Goal: Obtain resource: Download file/media

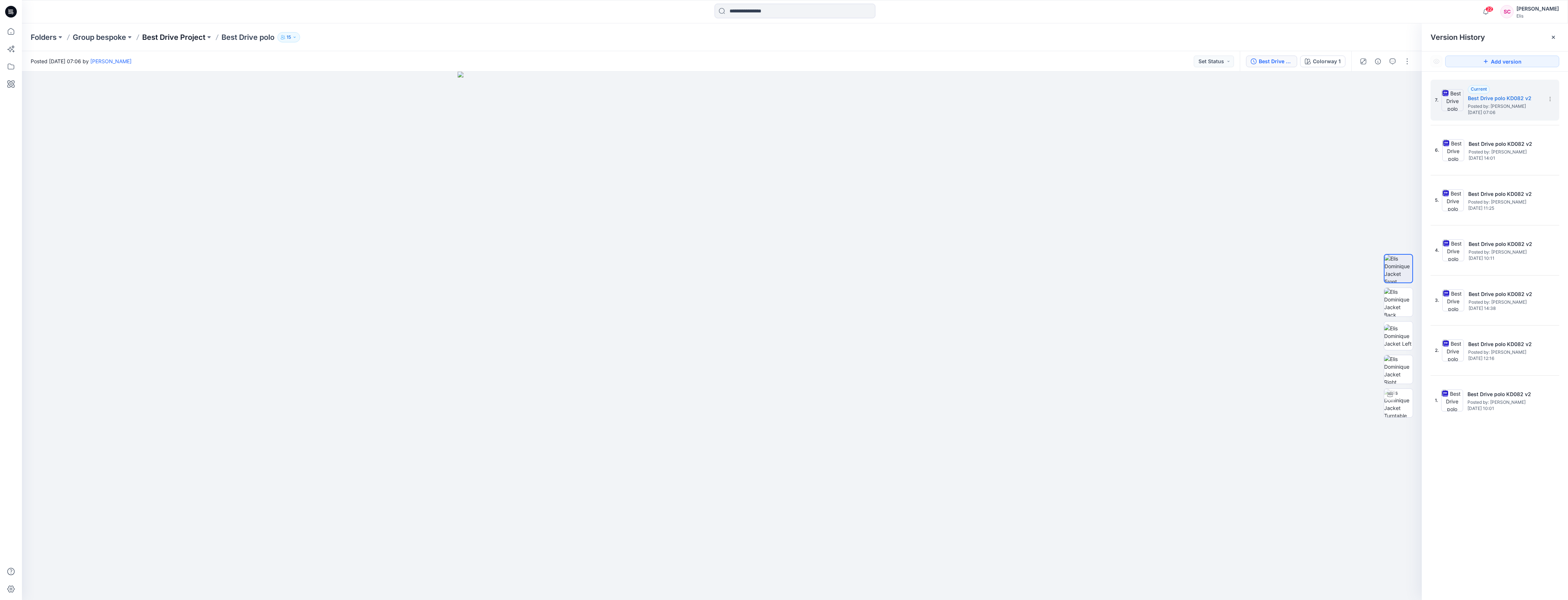
click at [158, 37] on p "Best Drive Project" at bounding box center [174, 37] width 63 height 10
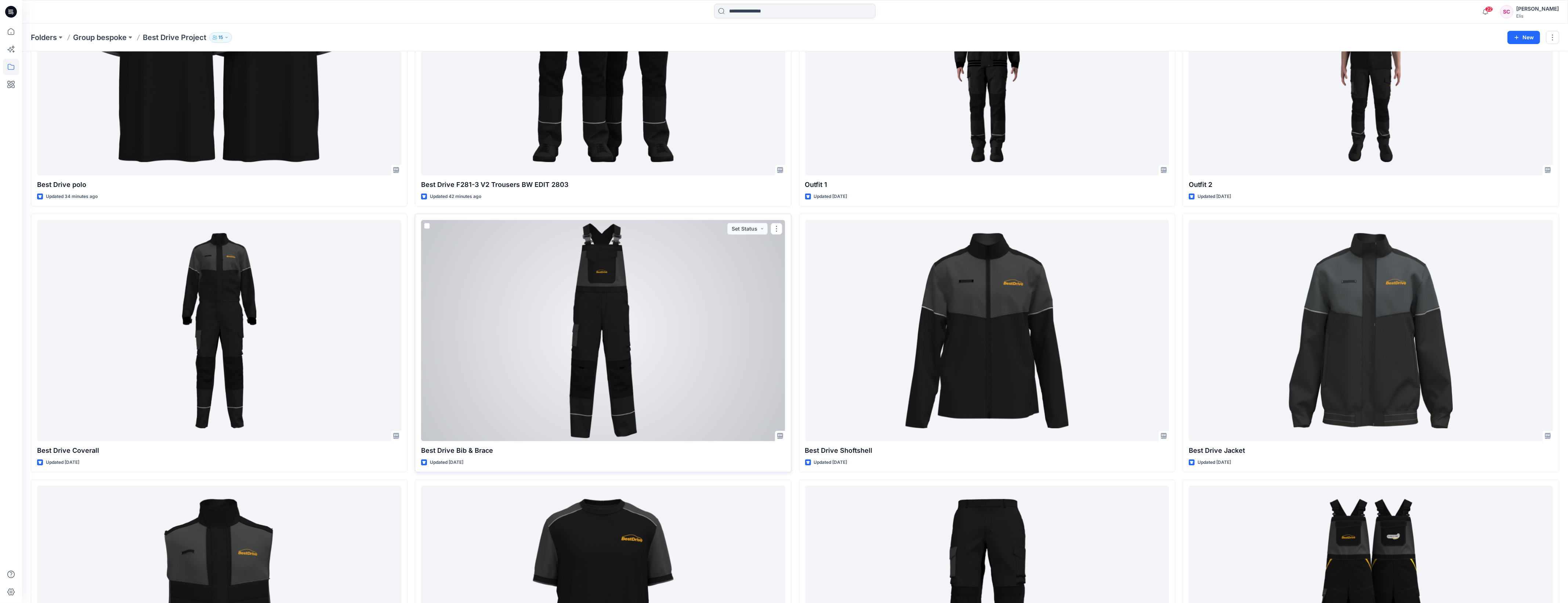
scroll to position [138, 0]
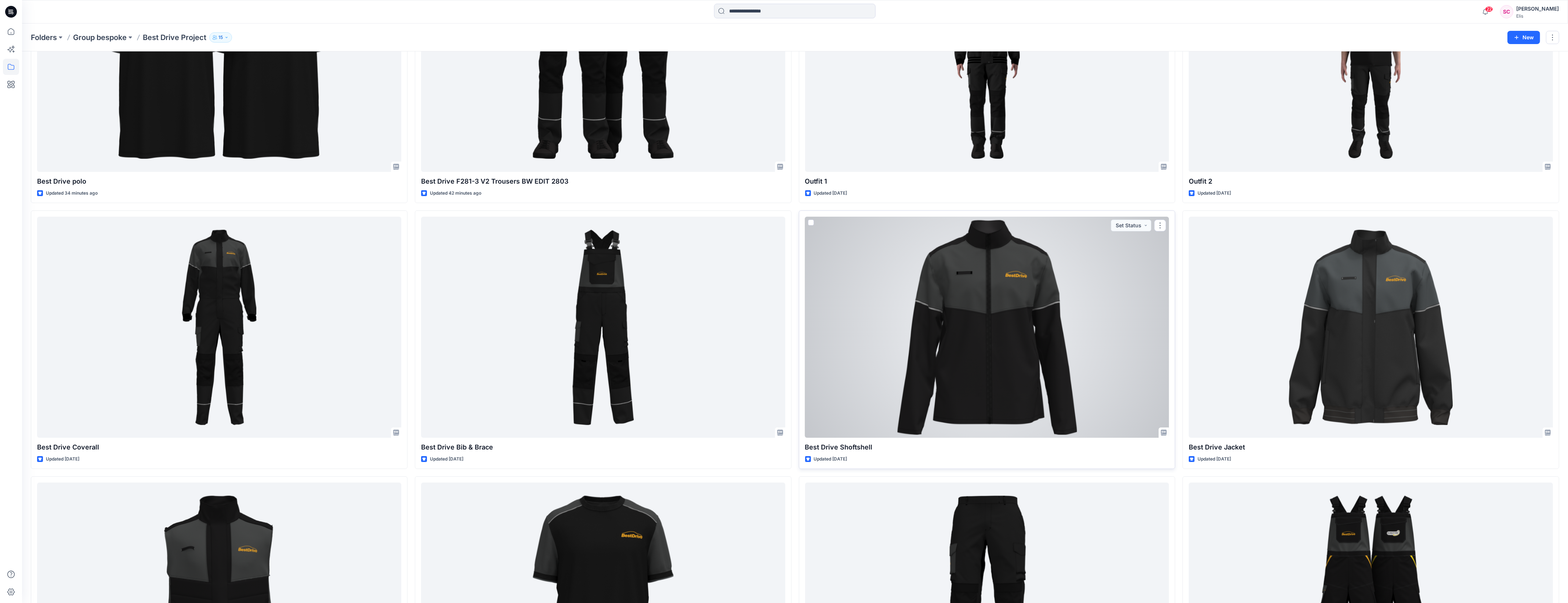
click at [897, 372] on div at bounding box center [987, 327] width 364 height 221
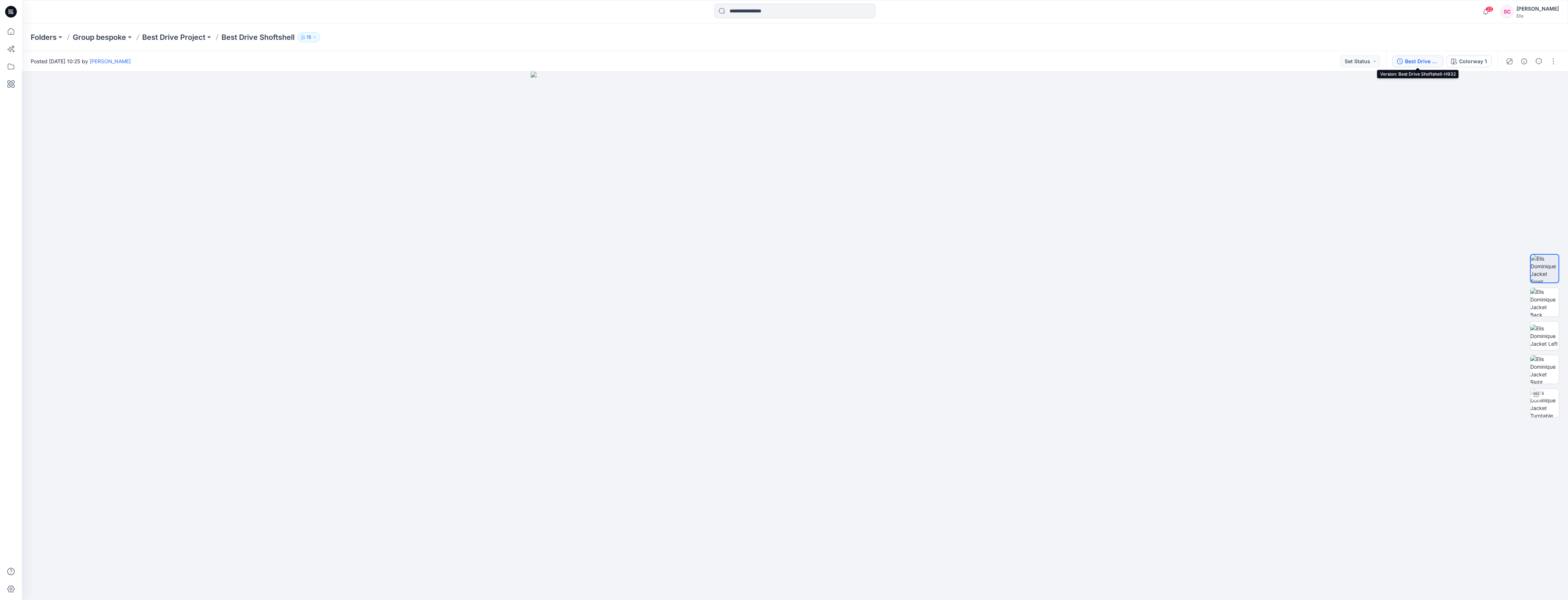
click at [1429, 63] on div "Best Drive Shoftshell-H932" at bounding box center [1421, 61] width 33 height 8
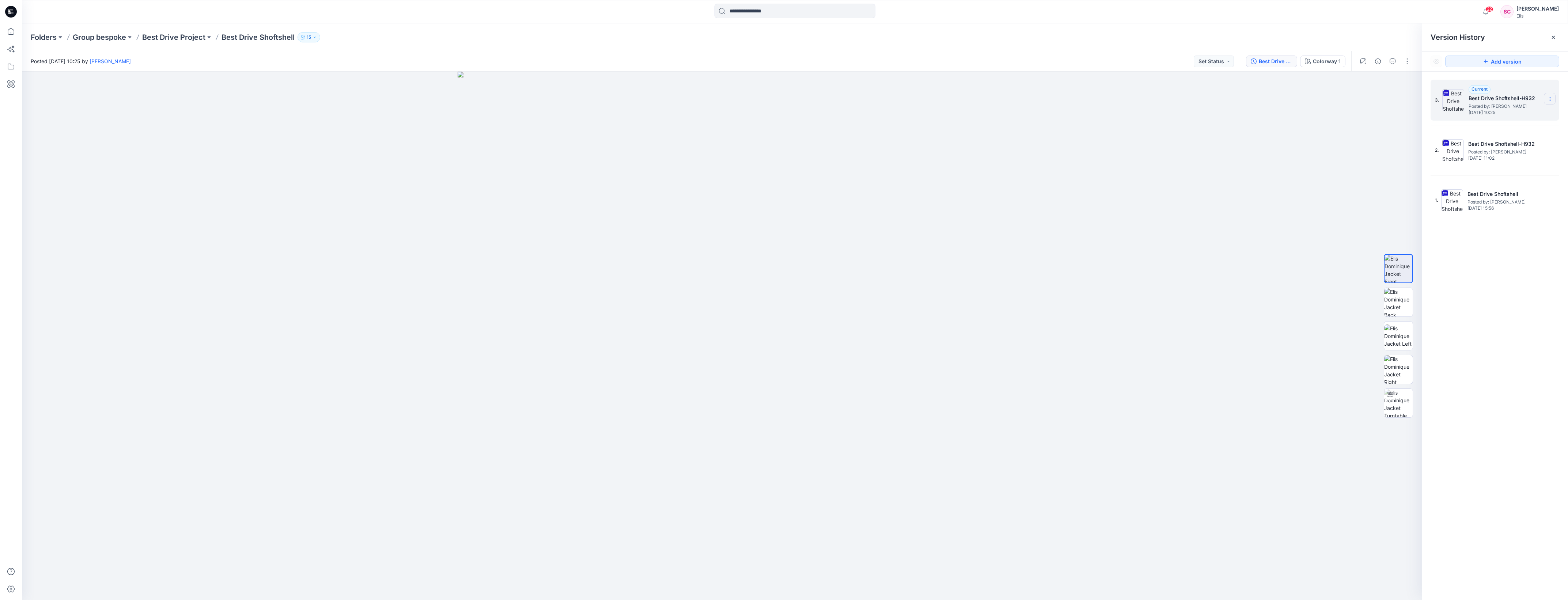
click at [1552, 98] on icon at bounding box center [1550, 99] width 6 height 6
click at [1536, 110] on span "Download Source BW File" at bounding box center [1513, 114] width 61 height 9
click at [181, 38] on p "Best Drive Project" at bounding box center [174, 37] width 63 height 10
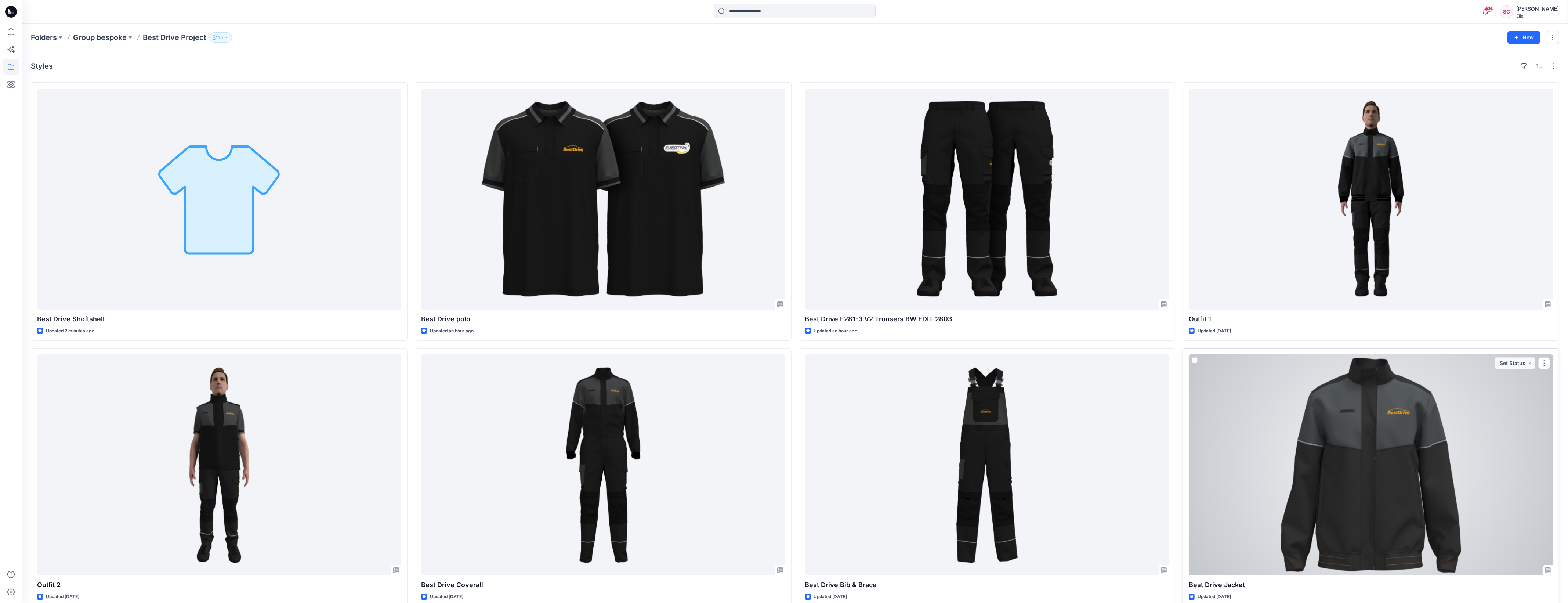
click at [1298, 428] on div at bounding box center [1371, 464] width 364 height 221
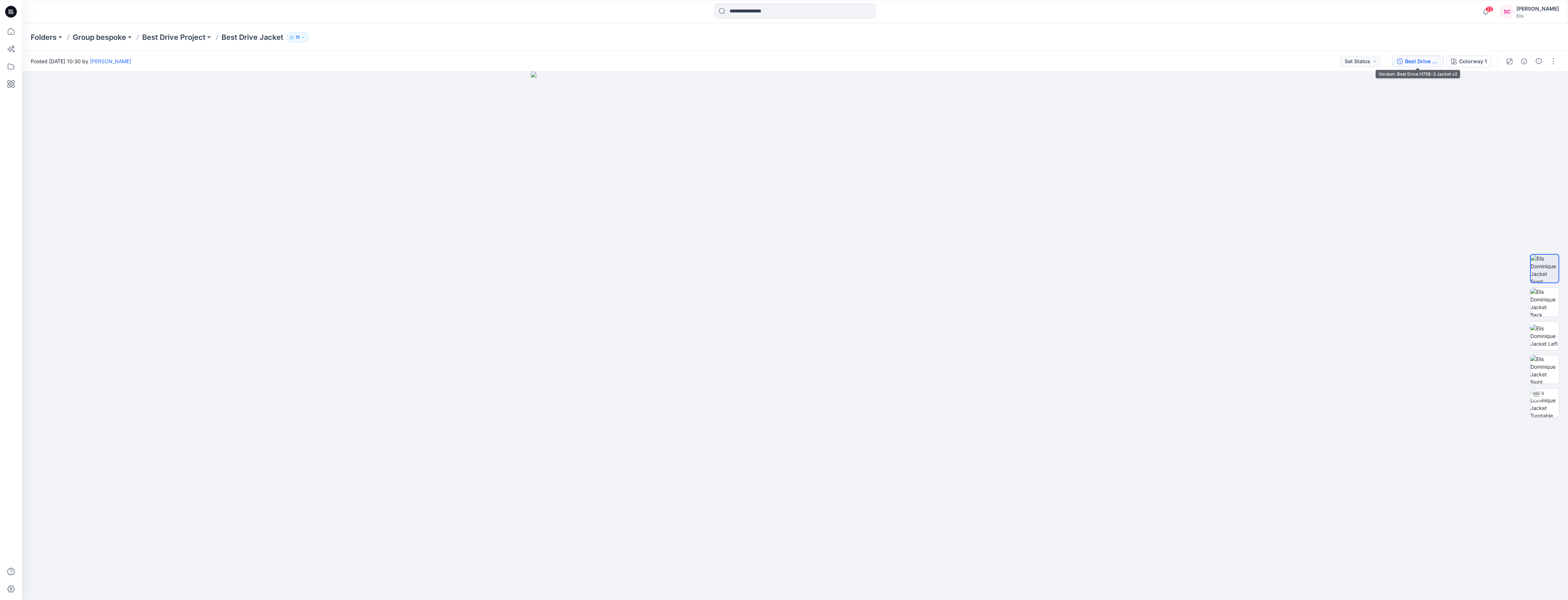
click at [1402, 61] on icon "button" at bounding box center [1400, 61] width 6 height 6
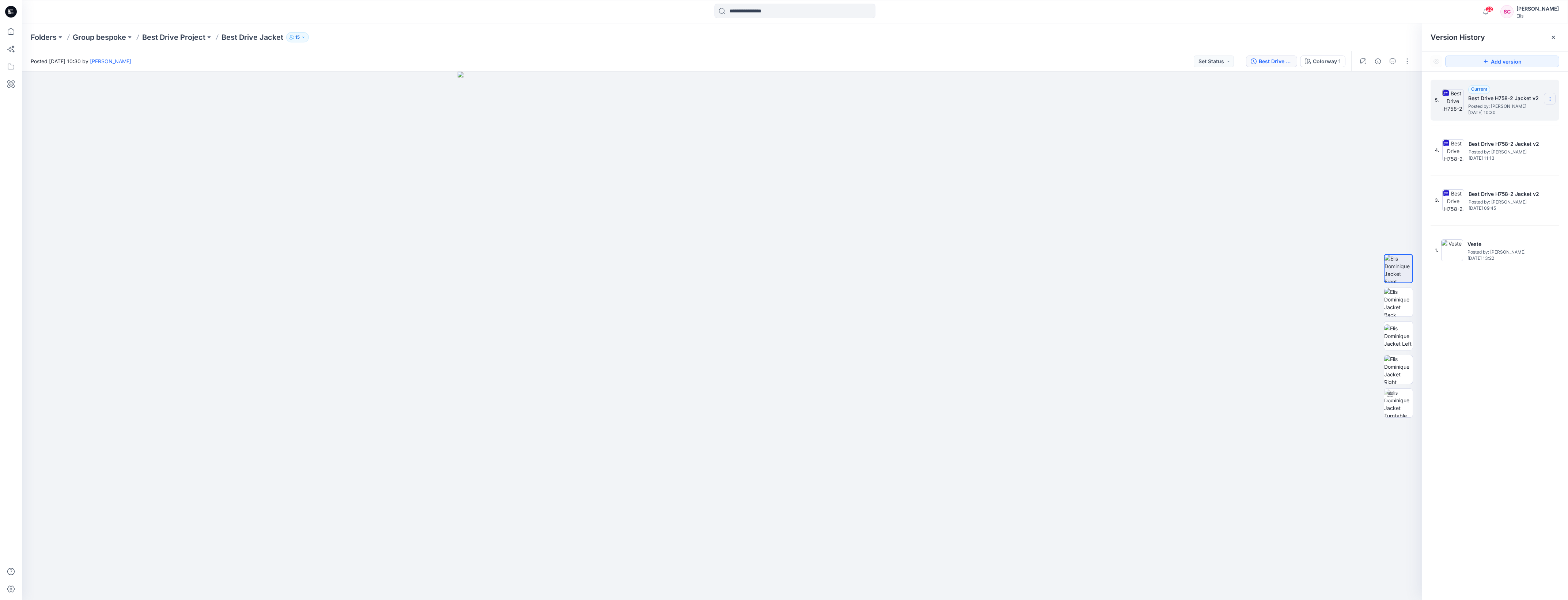
click at [1549, 97] on icon at bounding box center [1550, 99] width 6 height 6
click at [1519, 113] on span "Download Source BW File" at bounding box center [1513, 114] width 61 height 9
click at [172, 35] on p "Best Drive Project" at bounding box center [174, 37] width 63 height 10
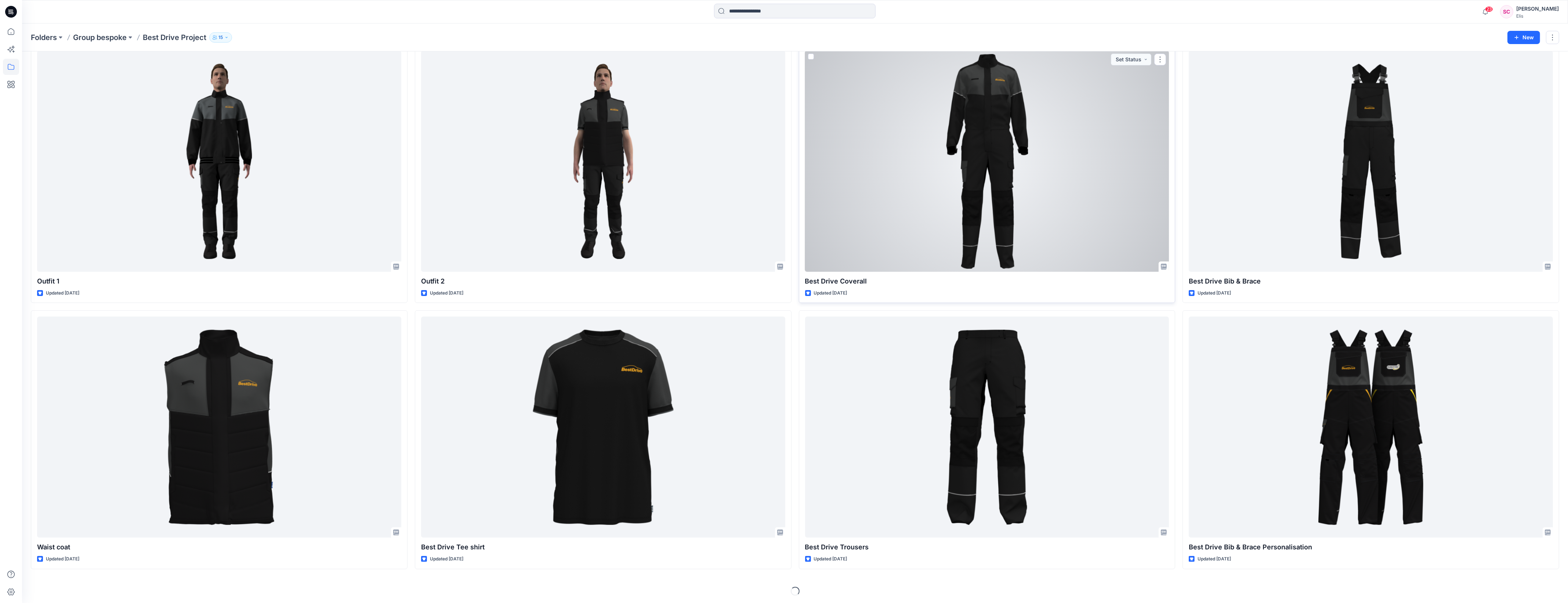
scroll to position [305, 0]
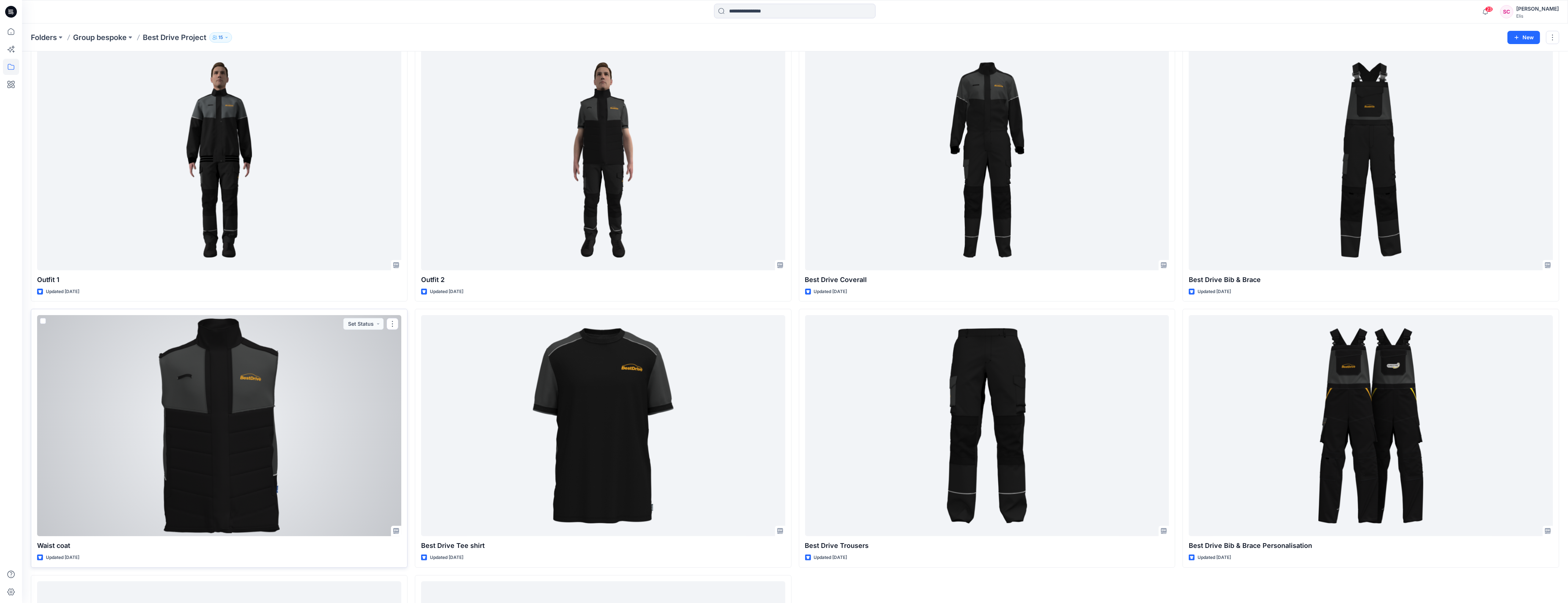
click at [241, 364] on div at bounding box center [219, 425] width 364 height 221
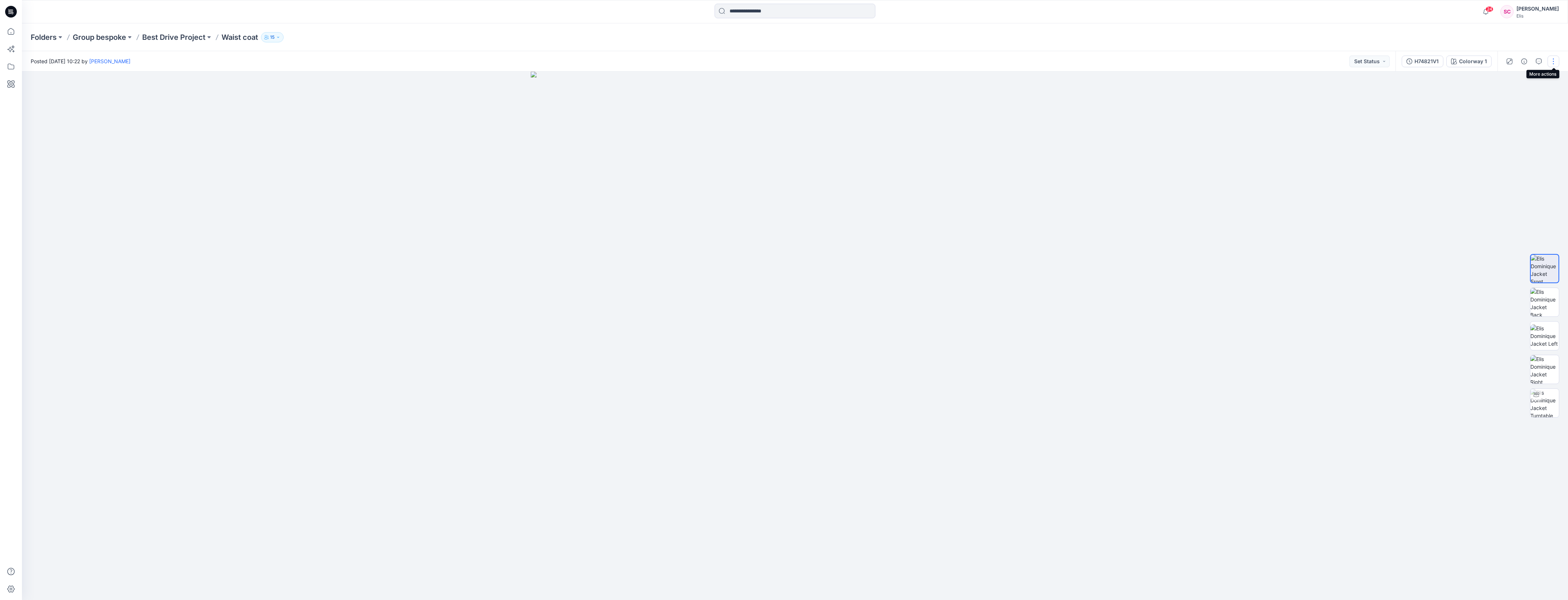
click at [1553, 63] on button "button" at bounding box center [1553, 61] width 12 height 12
click at [1446, 137] on div at bounding box center [795, 336] width 1546 height 528
click at [1425, 62] on div "H74821V1" at bounding box center [1427, 61] width 24 height 8
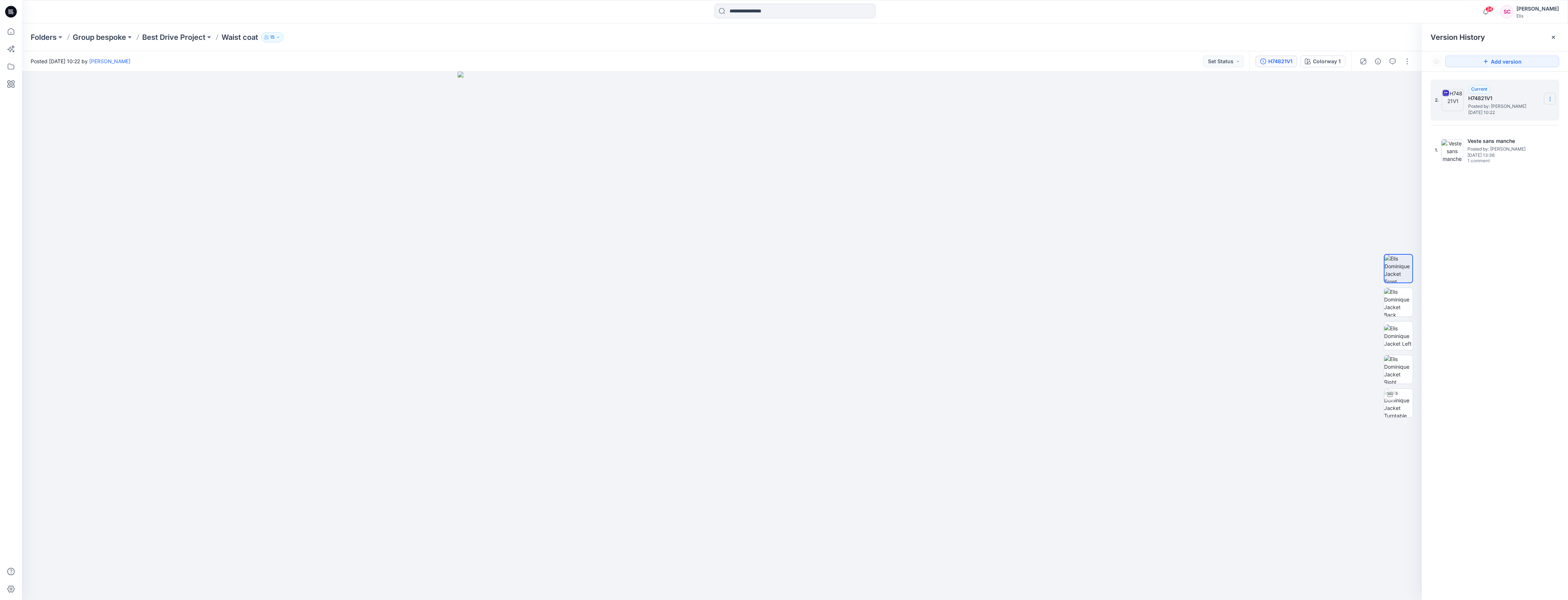
click at [1554, 98] on section at bounding box center [1549, 99] width 12 height 12
click at [1536, 108] on div "Download Source BW File" at bounding box center [1511, 114] width 85 height 15
click at [1407, 304] on img at bounding box center [1398, 302] width 29 height 29
click at [1401, 275] on img at bounding box center [1398, 268] width 29 height 29
click at [169, 41] on p "Best Drive Project" at bounding box center [174, 37] width 63 height 10
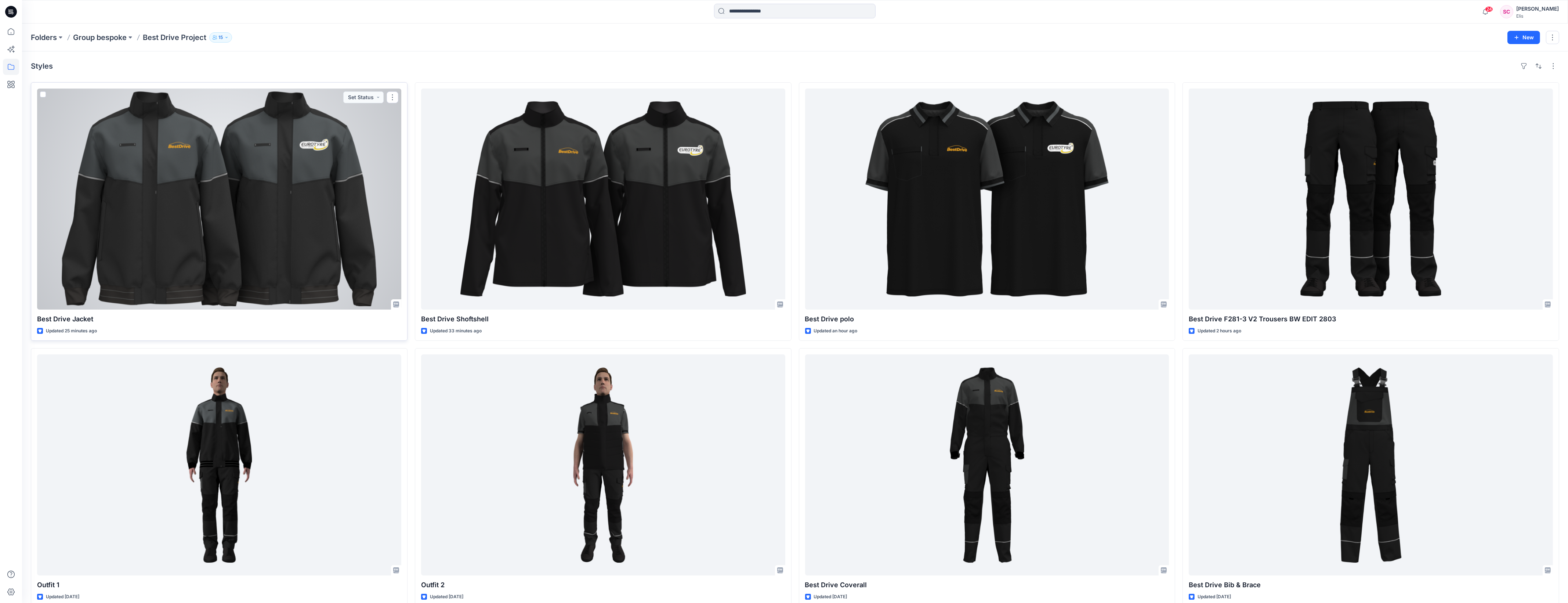
click at [273, 205] on div at bounding box center [219, 199] width 364 height 221
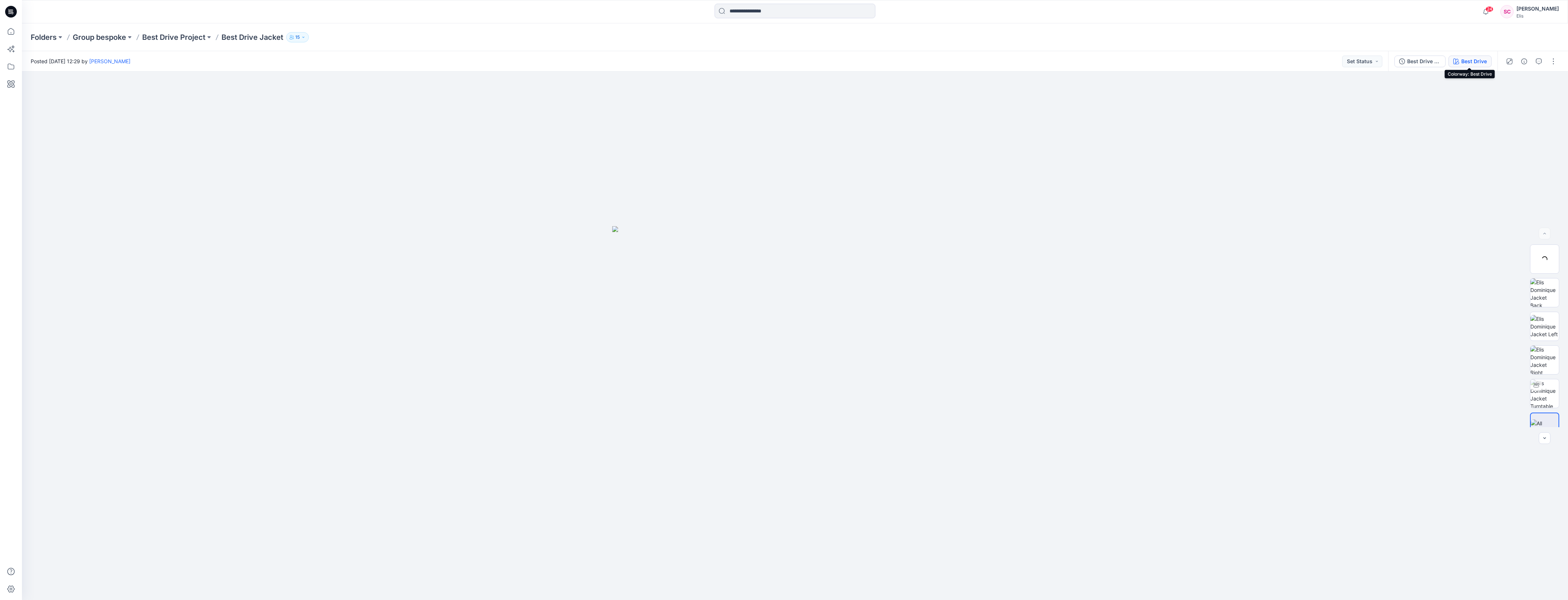
click at [1467, 59] on div "Best Drive" at bounding box center [1474, 61] width 26 height 8
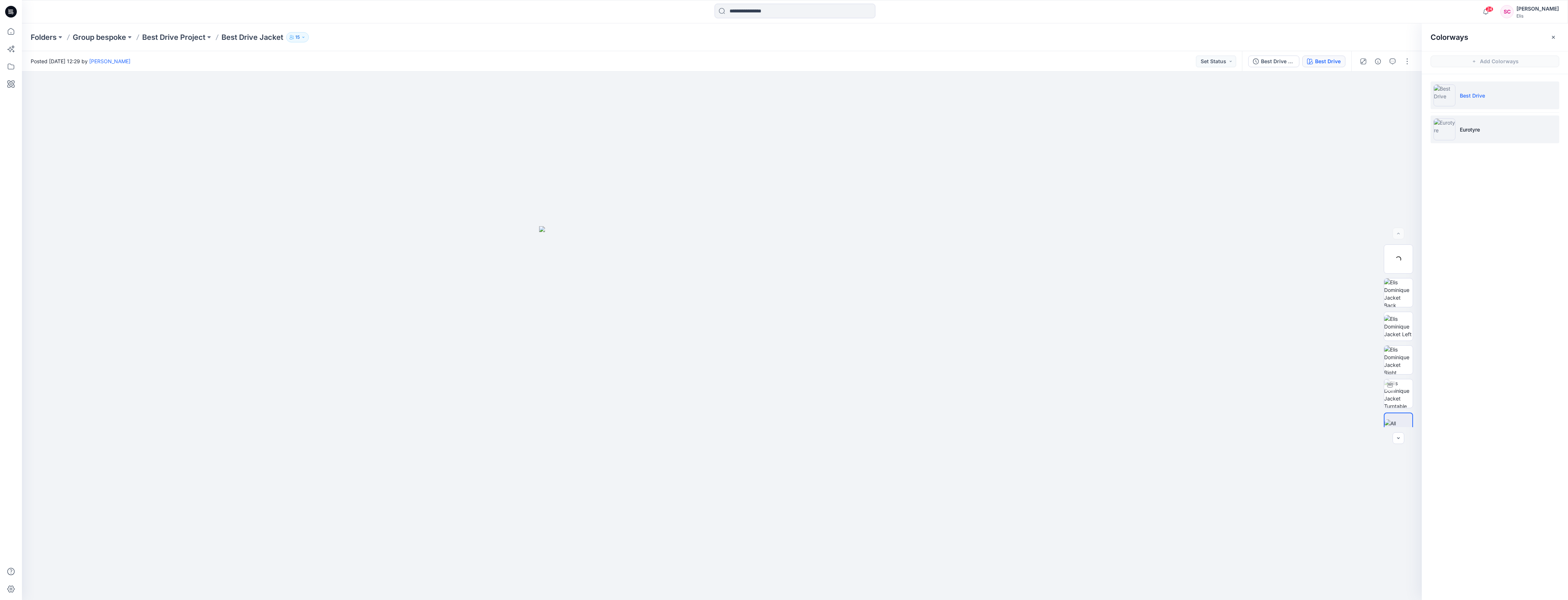
click at [1462, 127] on p "Eurotyre" at bounding box center [1469, 130] width 20 height 8
drag, startPoint x: 1399, startPoint y: 257, endPoint x: 1298, endPoint y: 232, distance: 104.0
click at [1298, 232] on div at bounding box center [722, 336] width 1400 height 528
click at [1407, 84] on icon "button" at bounding box center [1405, 83] width 3 height 4
click at [1393, 291] on img at bounding box center [1398, 293] width 29 height 29
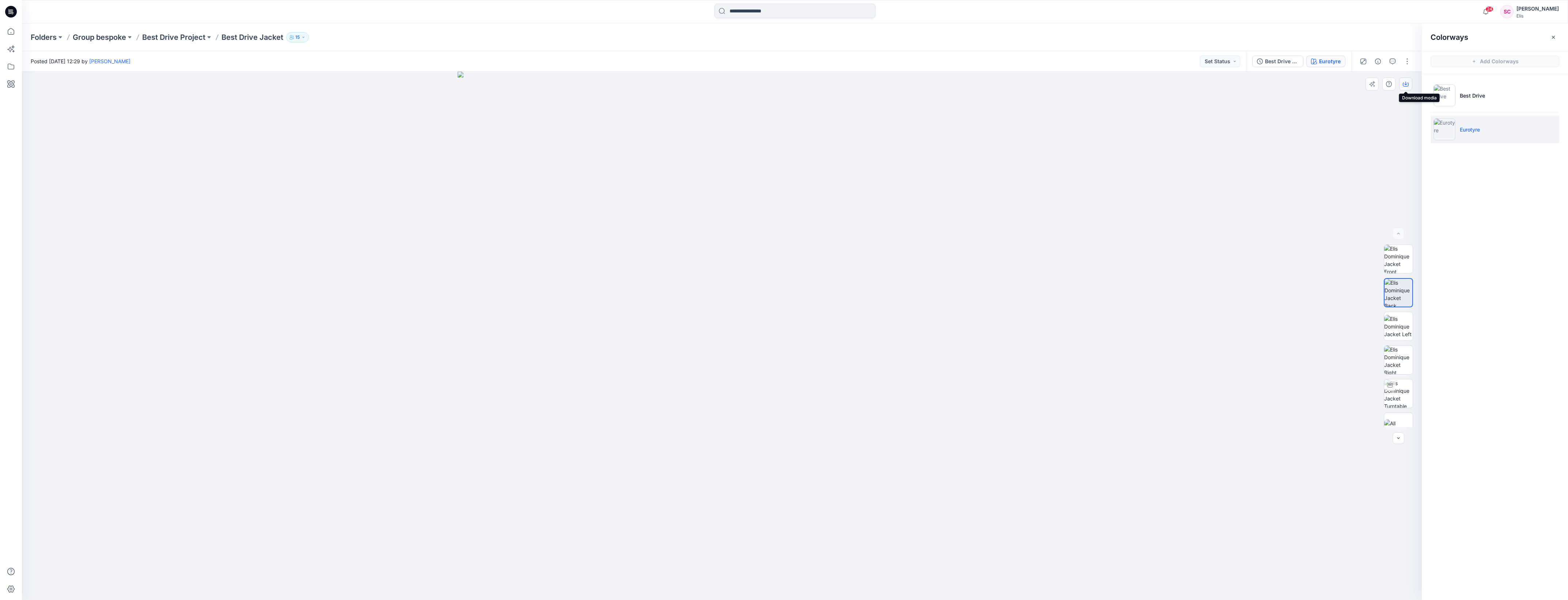
click at [1409, 87] on button "button" at bounding box center [1406, 84] width 13 height 13
click at [1396, 327] on img at bounding box center [1398, 327] width 29 height 23
click at [1408, 85] on icon "button" at bounding box center [1406, 84] width 6 height 6
click at [1391, 359] on img at bounding box center [1398, 360] width 29 height 29
click at [1407, 86] on icon "button" at bounding box center [1406, 85] width 6 height 4
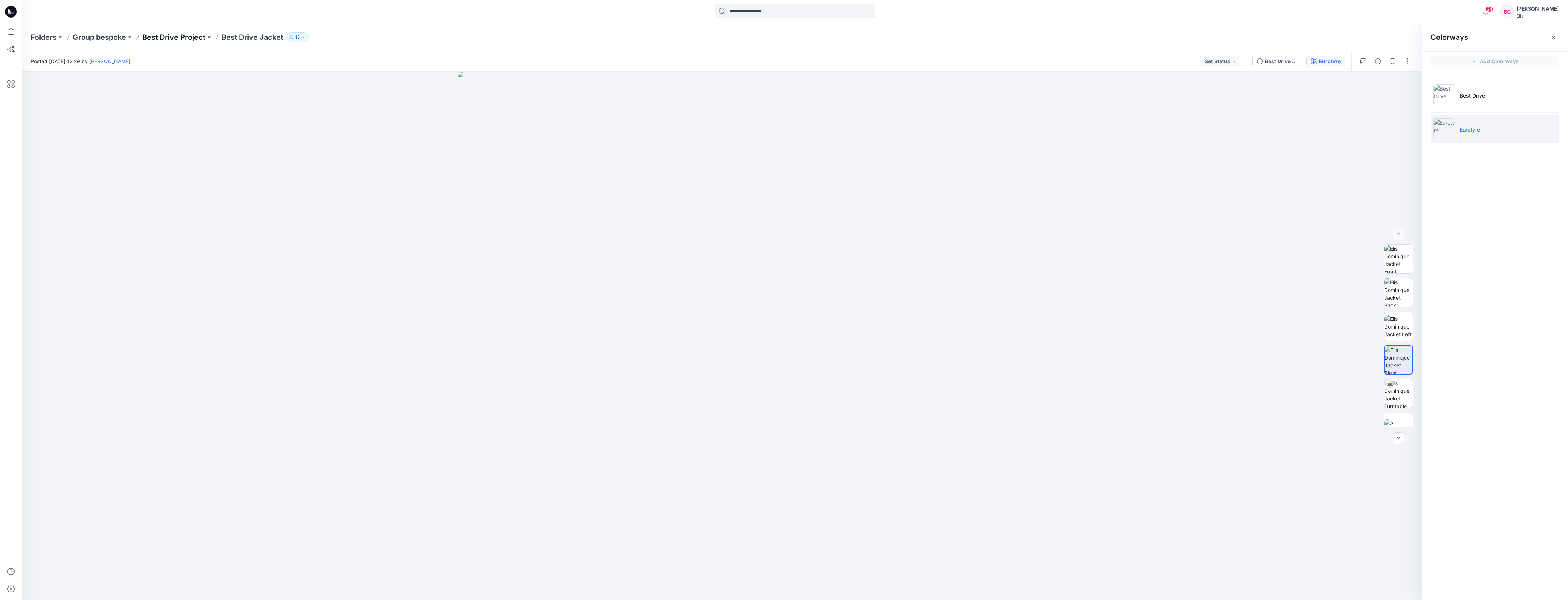
click at [161, 35] on p "Best Drive Project" at bounding box center [174, 37] width 63 height 10
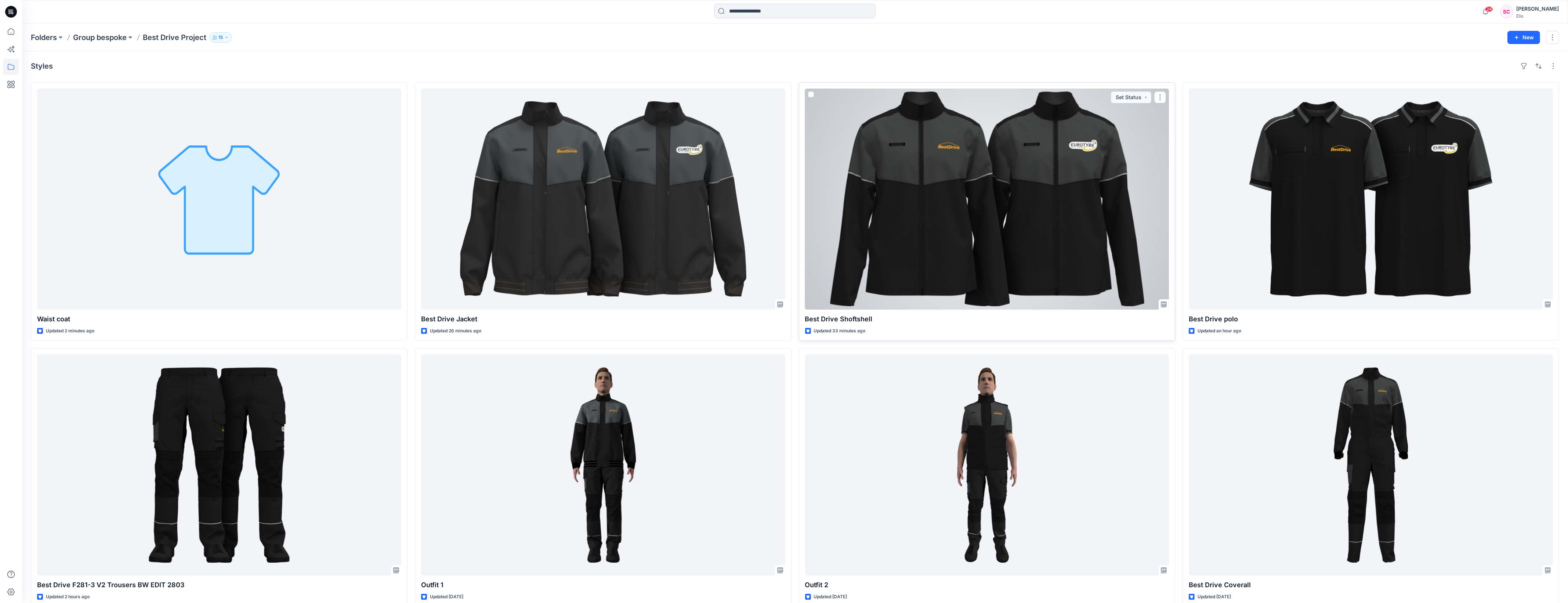
click at [985, 188] on div at bounding box center [987, 199] width 364 height 221
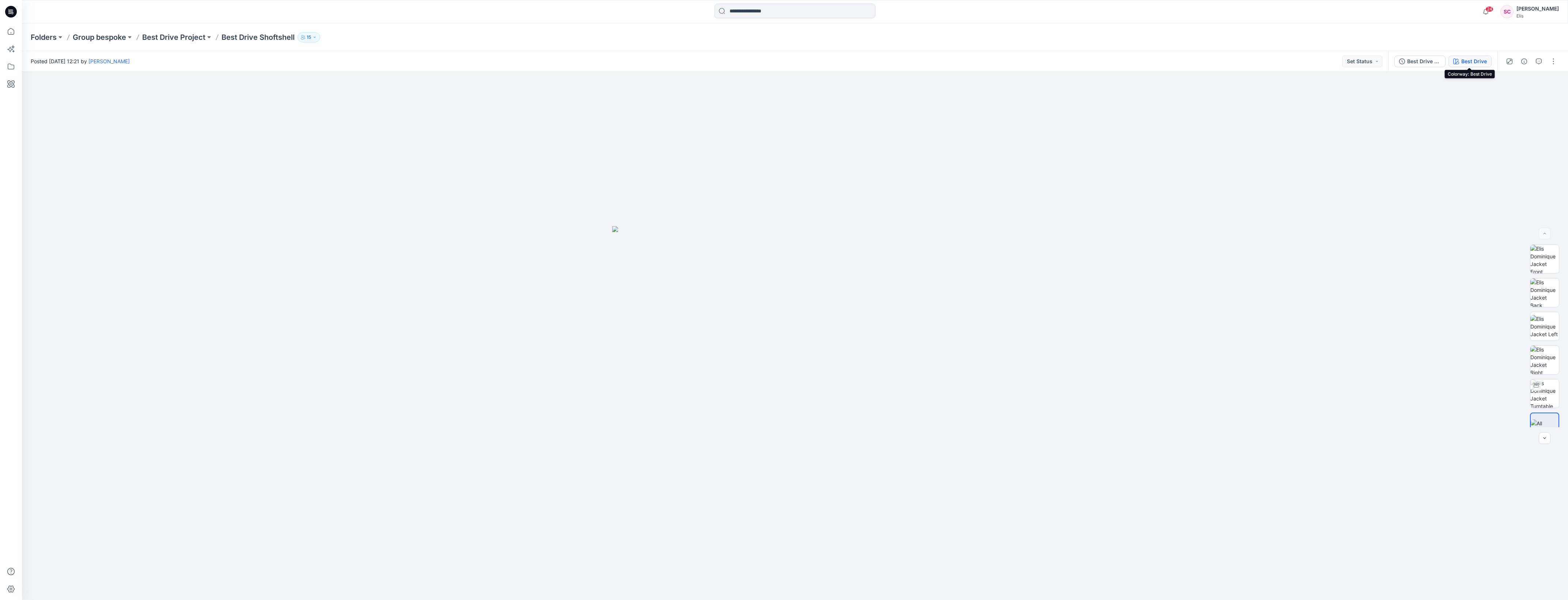
click at [1472, 58] on div "Best Drive" at bounding box center [1474, 61] width 26 height 8
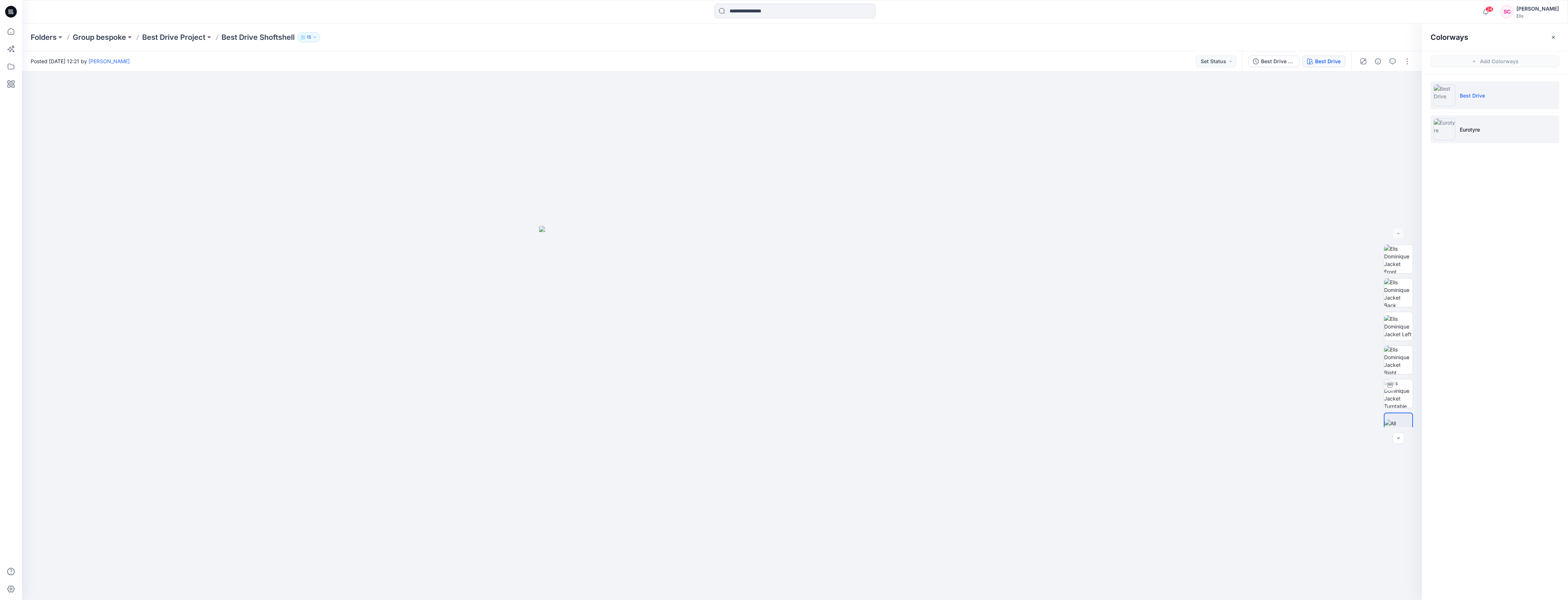
click at [1447, 131] on img at bounding box center [1444, 130] width 22 height 22
click at [1393, 260] on img at bounding box center [1399, 259] width 28 height 28
click at [1405, 86] on icon "button" at bounding box center [1406, 85] width 6 height 4
click at [1324, 312] on div at bounding box center [722, 336] width 1400 height 528
click at [1388, 295] on img at bounding box center [1398, 293] width 29 height 29
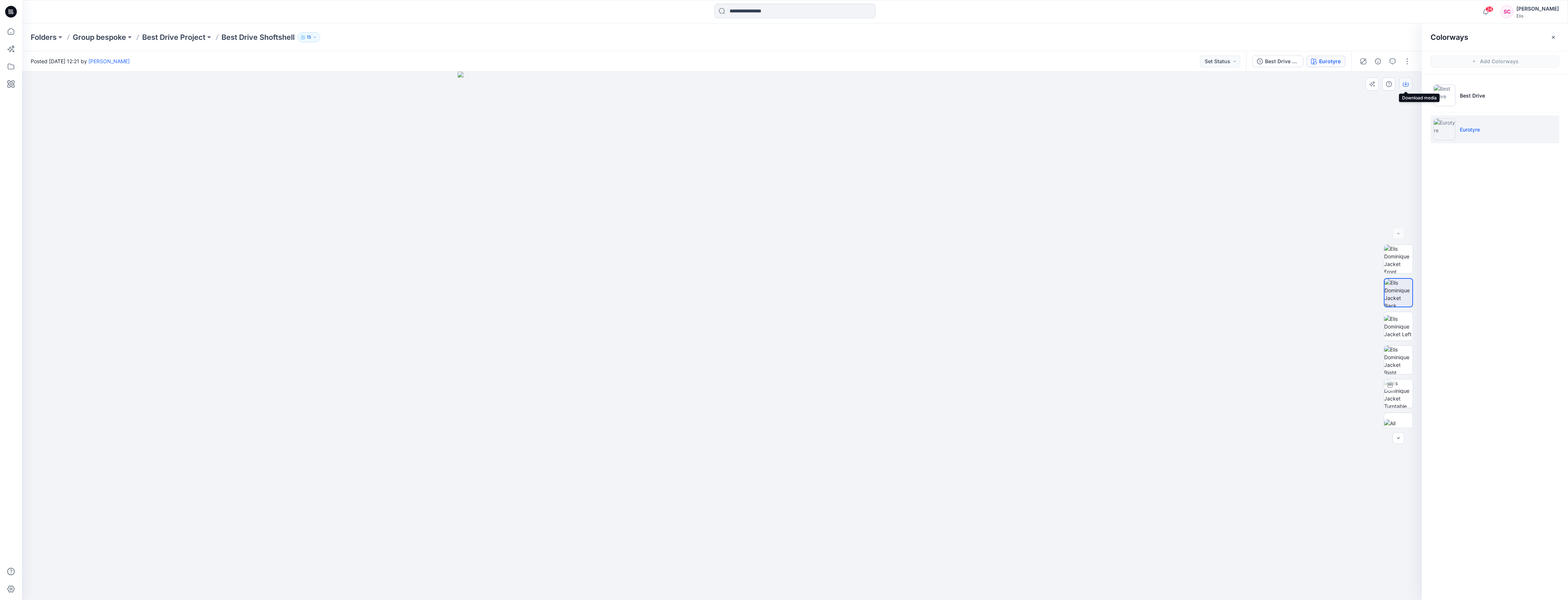
click at [1405, 85] on icon "button" at bounding box center [1406, 84] width 6 height 6
click at [1392, 330] on img at bounding box center [1398, 327] width 29 height 23
click at [1404, 85] on icon "button" at bounding box center [1406, 84] width 6 height 6
click at [1390, 360] on img at bounding box center [1398, 360] width 29 height 29
click at [1406, 88] on button "button" at bounding box center [1406, 84] width 13 height 13
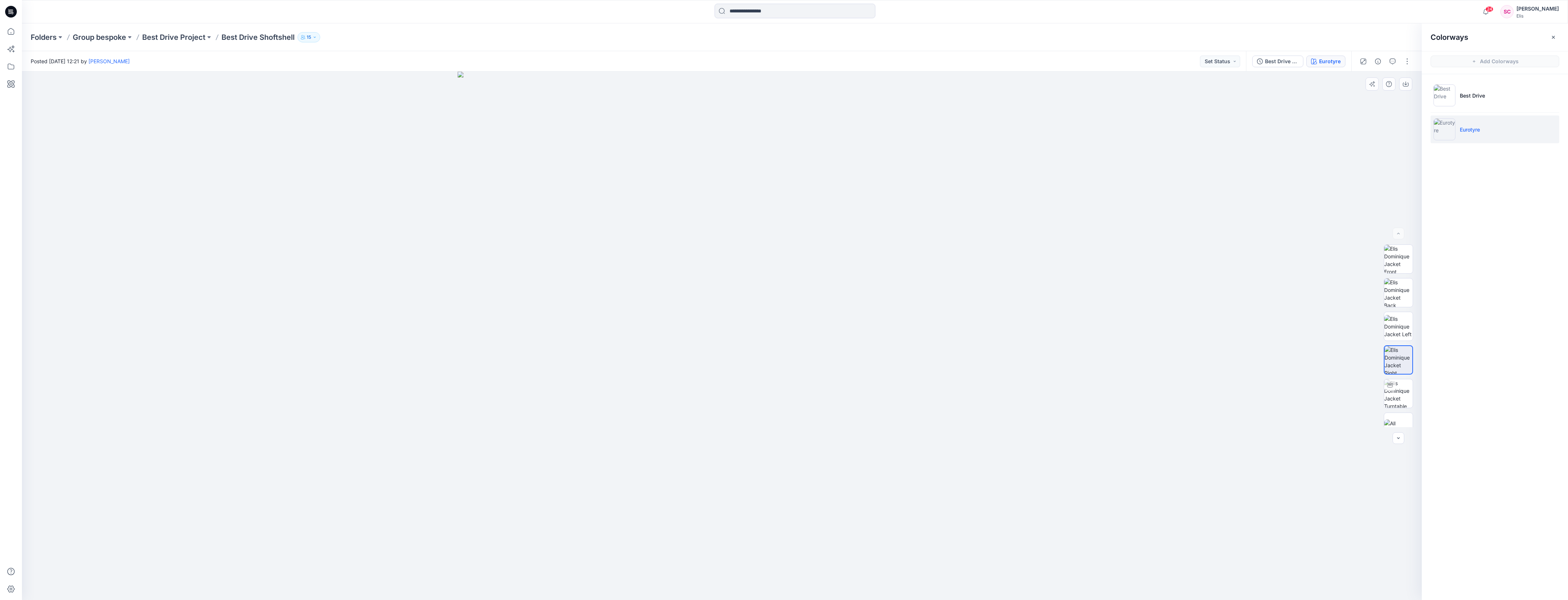
click at [1245, 173] on div at bounding box center [722, 336] width 1400 height 528
click at [173, 40] on p "Best Drive Project" at bounding box center [174, 37] width 63 height 10
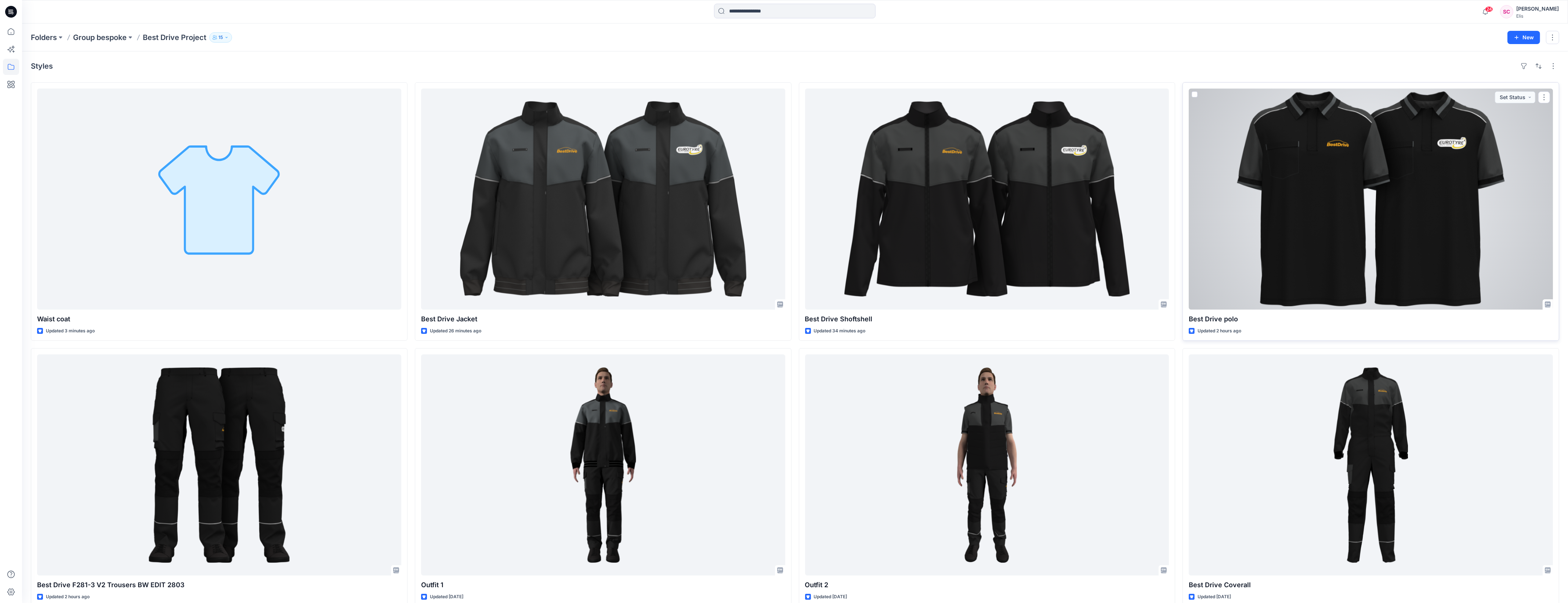
click at [1352, 264] on div at bounding box center [1371, 199] width 364 height 221
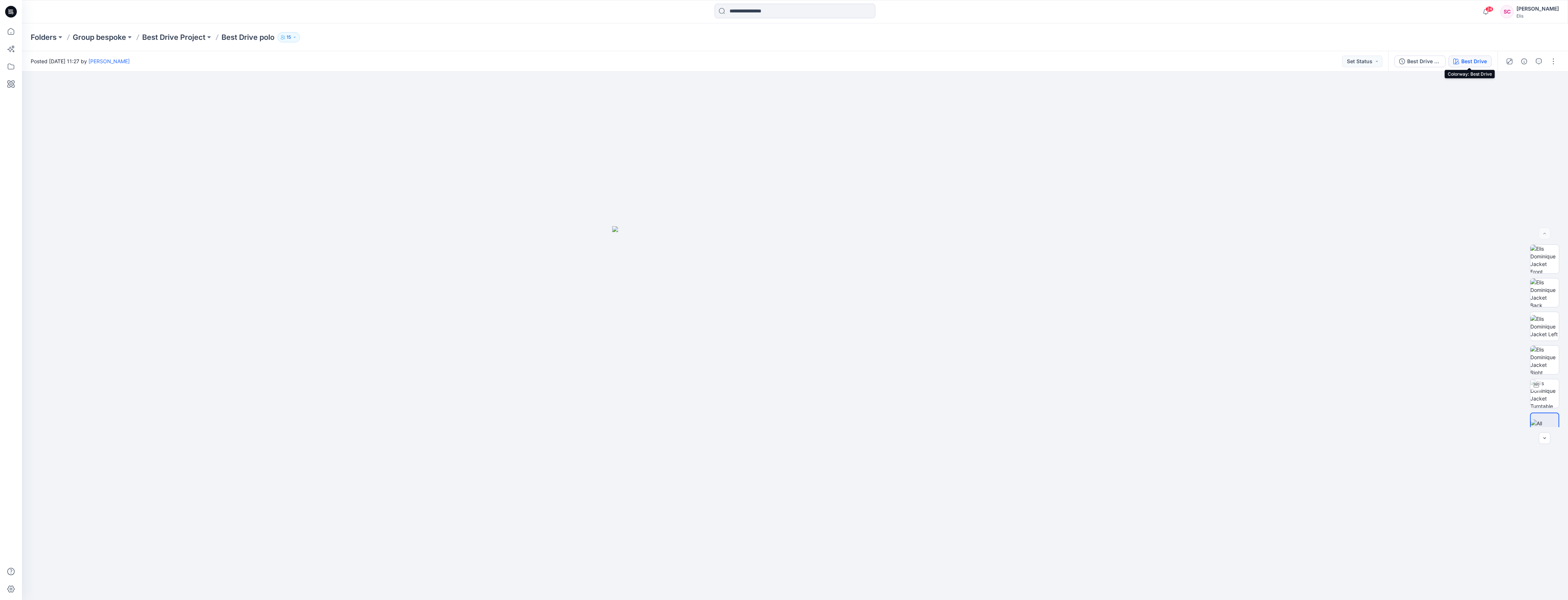
click at [1472, 63] on div "Best Drive" at bounding box center [1474, 61] width 26 height 8
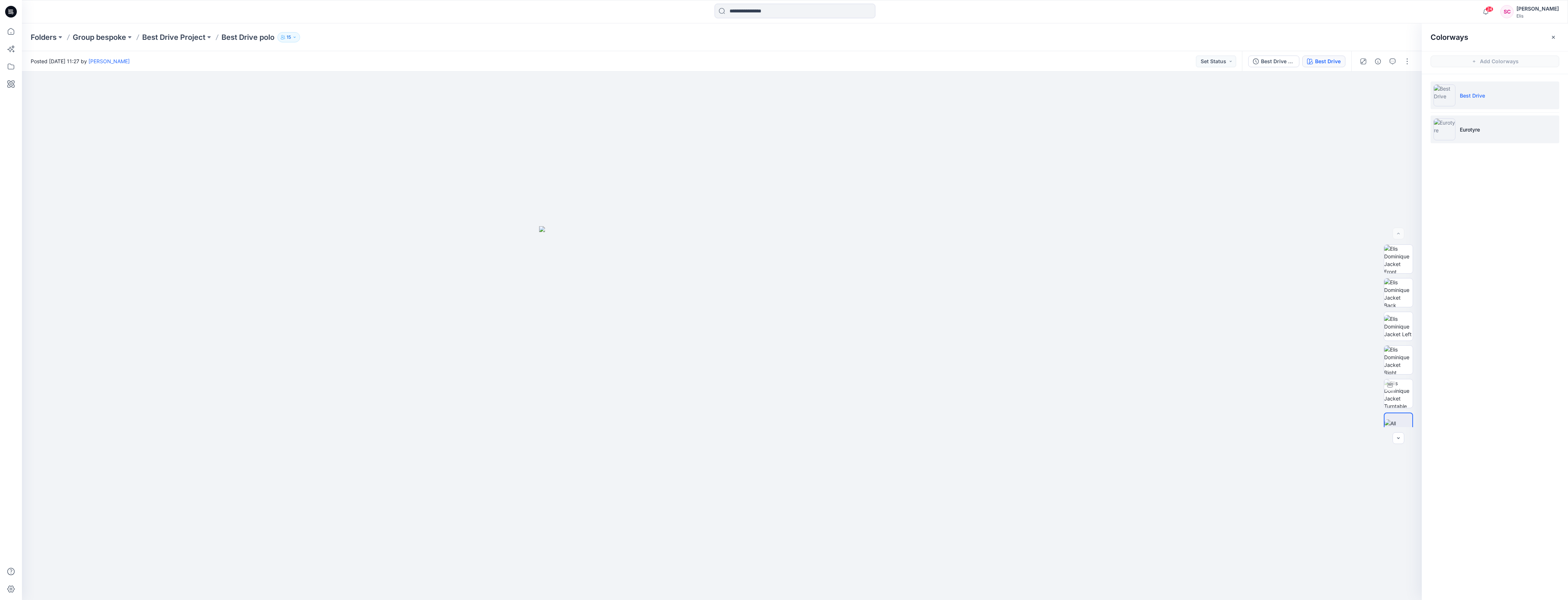
click at [1460, 127] on p "Eurotyre" at bounding box center [1469, 130] width 20 height 8
click at [1407, 89] on button "button" at bounding box center [1406, 84] width 13 height 13
click at [1342, 354] on div at bounding box center [722, 336] width 1400 height 528
click at [1396, 292] on img at bounding box center [1398, 293] width 29 height 29
click at [1407, 83] on icon "button" at bounding box center [1406, 84] width 6 height 6
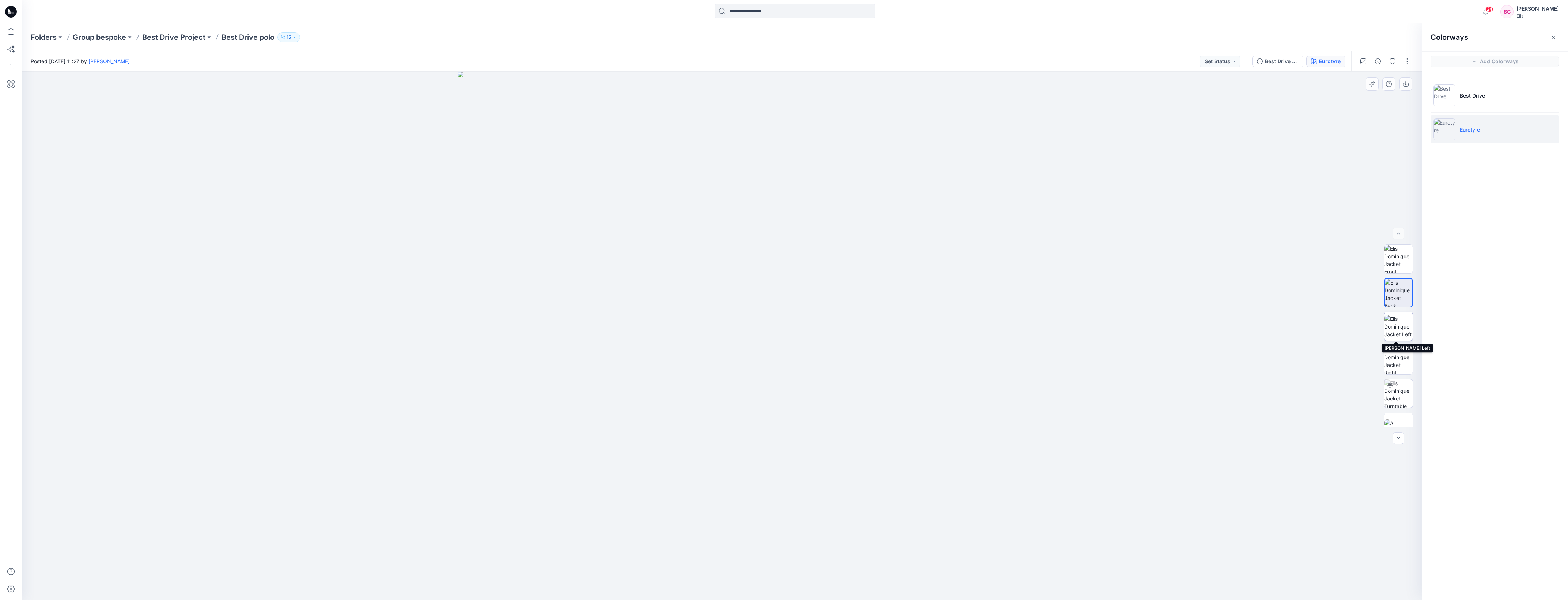
click at [1395, 328] on img at bounding box center [1398, 327] width 29 height 23
click at [1405, 85] on icon "button" at bounding box center [1405, 83] width 3 height 4
click at [1391, 357] on img at bounding box center [1398, 360] width 29 height 29
click at [1409, 85] on icon "button" at bounding box center [1406, 85] width 6 height 4
click at [1285, 231] on div at bounding box center [722, 336] width 1400 height 528
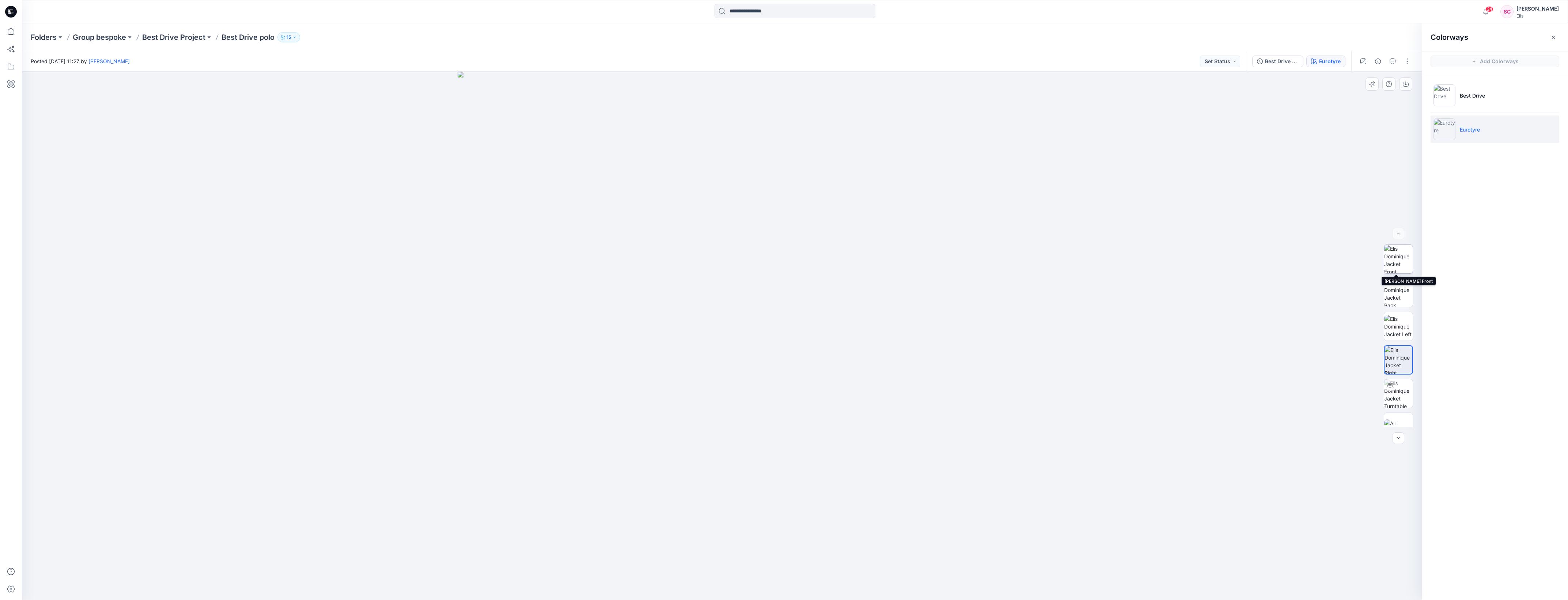
click at [1401, 263] on img at bounding box center [1398, 259] width 29 height 29
click at [1068, 242] on div at bounding box center [722, 336] width 1400 height 528
click at [180, 37] on p "Best Drive Project" at bounding box center [174, 37] width 63 height 10
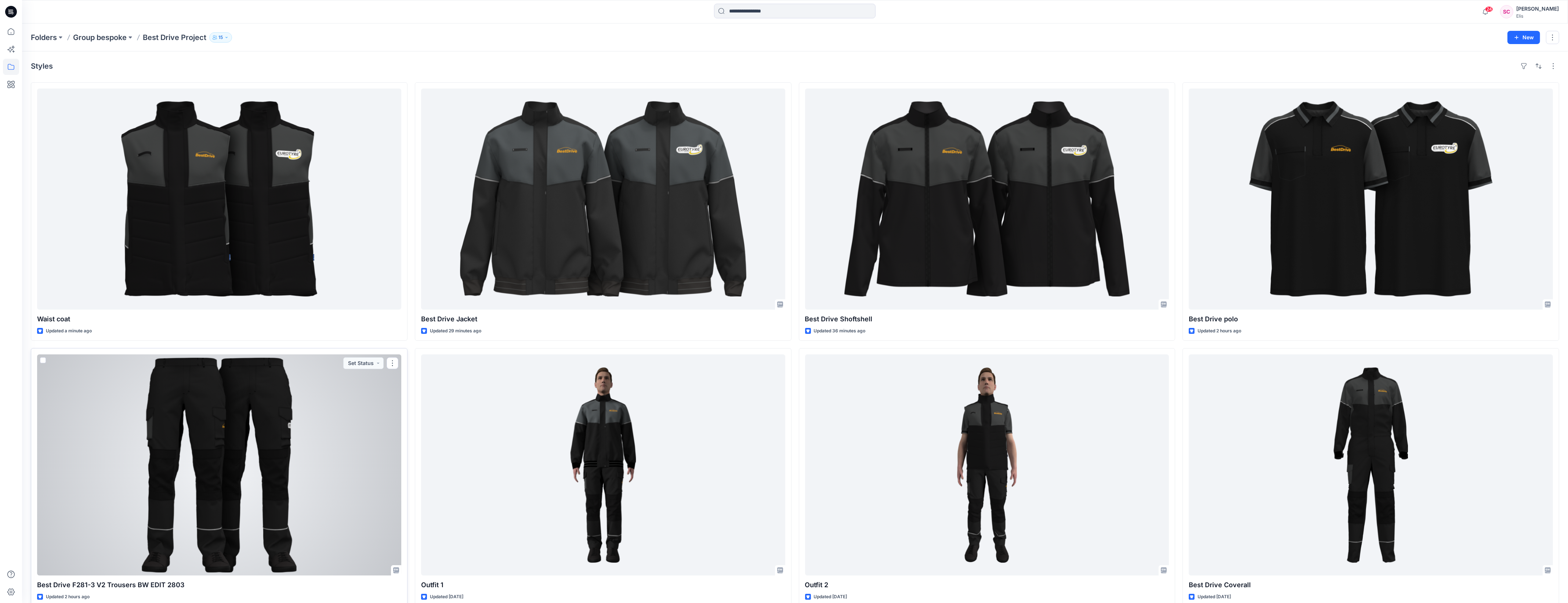
click at [258, 453] on div at bounding box center [219, 464] width 364 height 221
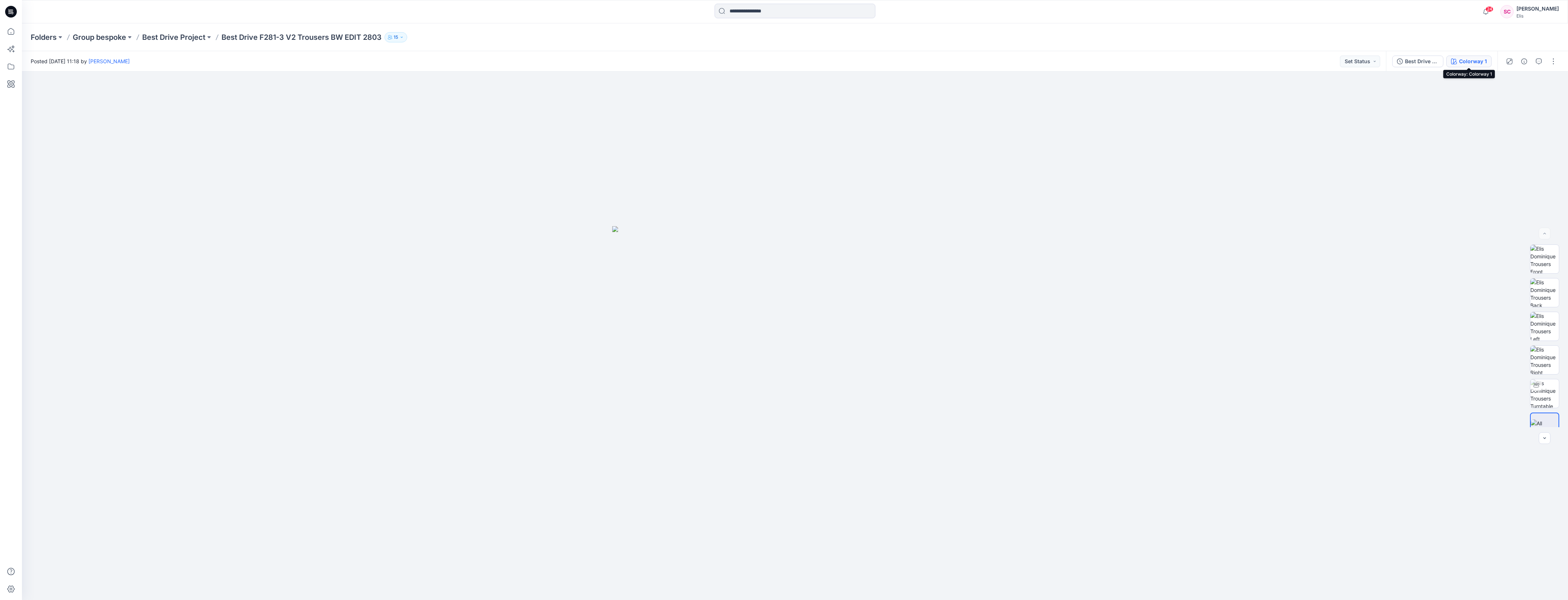
click at [1461, 60] on div "Colorway 1" at bounding box center [1473, 61] width 28 height 8
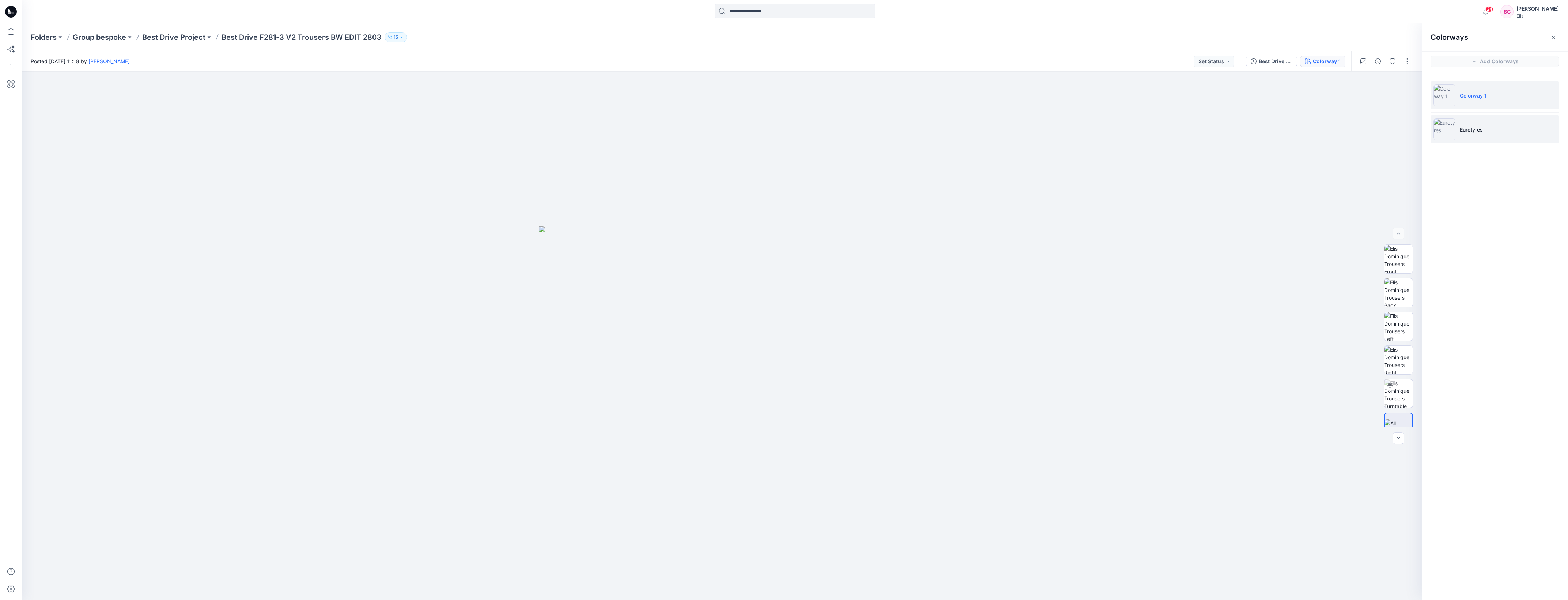
click at [1450, 129] on img at bounding box center [1444, 130] width 22 height 22
click at [1405, 87] on button "button" at bounding box center [1406, 84] width 13 height 13
click at [1306, 311] on div at bounding box center [722, 336] width 1400 height 528
click at [1392, 292] on img at bounding box center [1398, 293] width 29 height 29
click at [1405, 84] on icon "button" at bounding box center [1406, 84] width 6 height 6
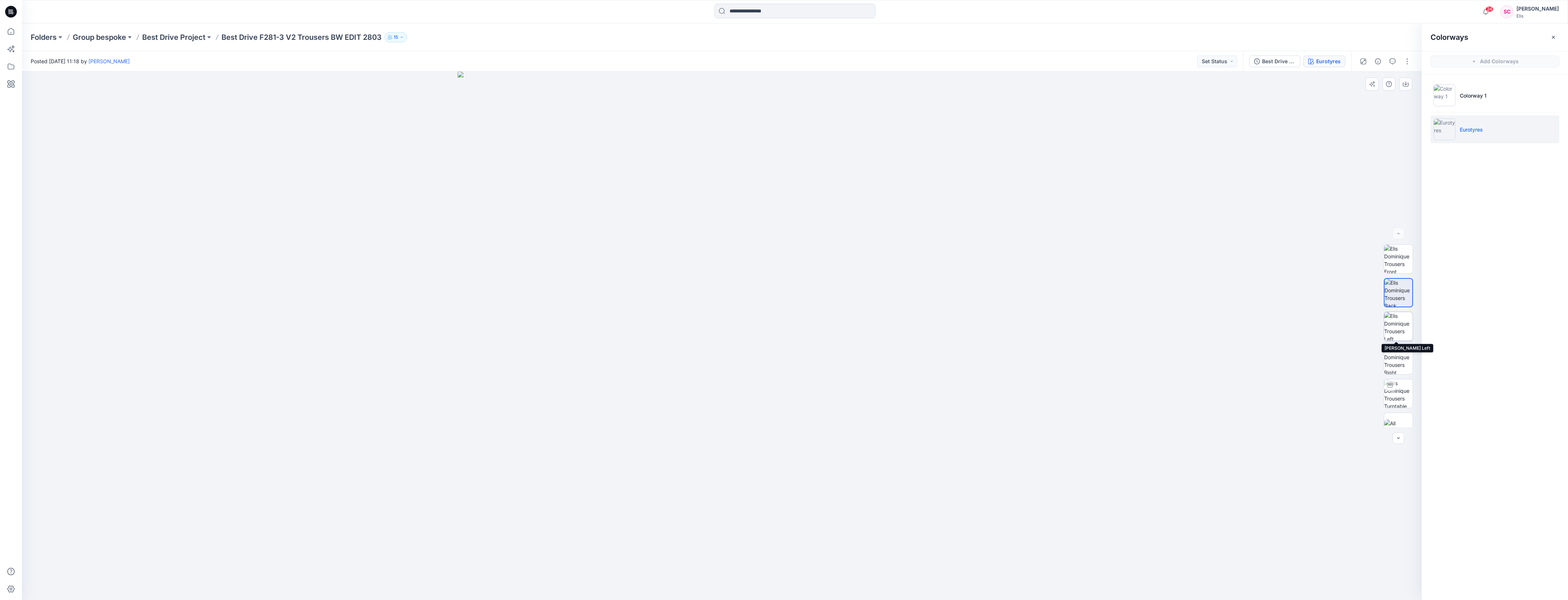
click at [1400, 321] on img at bounding box center [1398, 326] width 29 height 29
click at [1405, 83] on icon "button" at bounding box center [1406, 84] width 6 height 6
click at [1390, 357] on img at bounding box center [1398, 360] width 29 height 29
click at [1405, 87] on button "button" at bounding box center [1406, 84] width 13 height 13
click at [1397, 326] on img at bounding box center [1398, 326] width 29 height 29
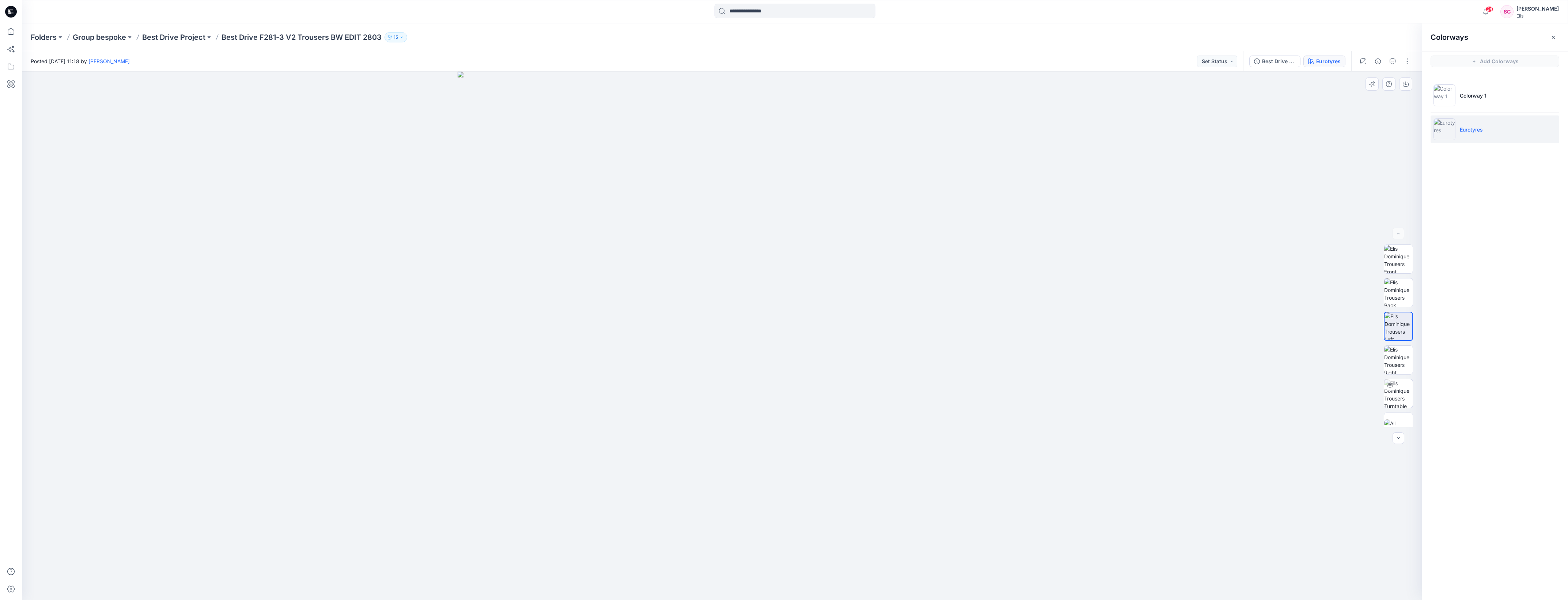
click at [1065, 474] on div at bounding box center [722, 336] width 1400 height 528
click at [973, 470] on img at bounding box center [722, 336] width 528 height 528
click at [177, 37] on p "Best Drive Project" at bounding box center [174, 37] width 63 height 10
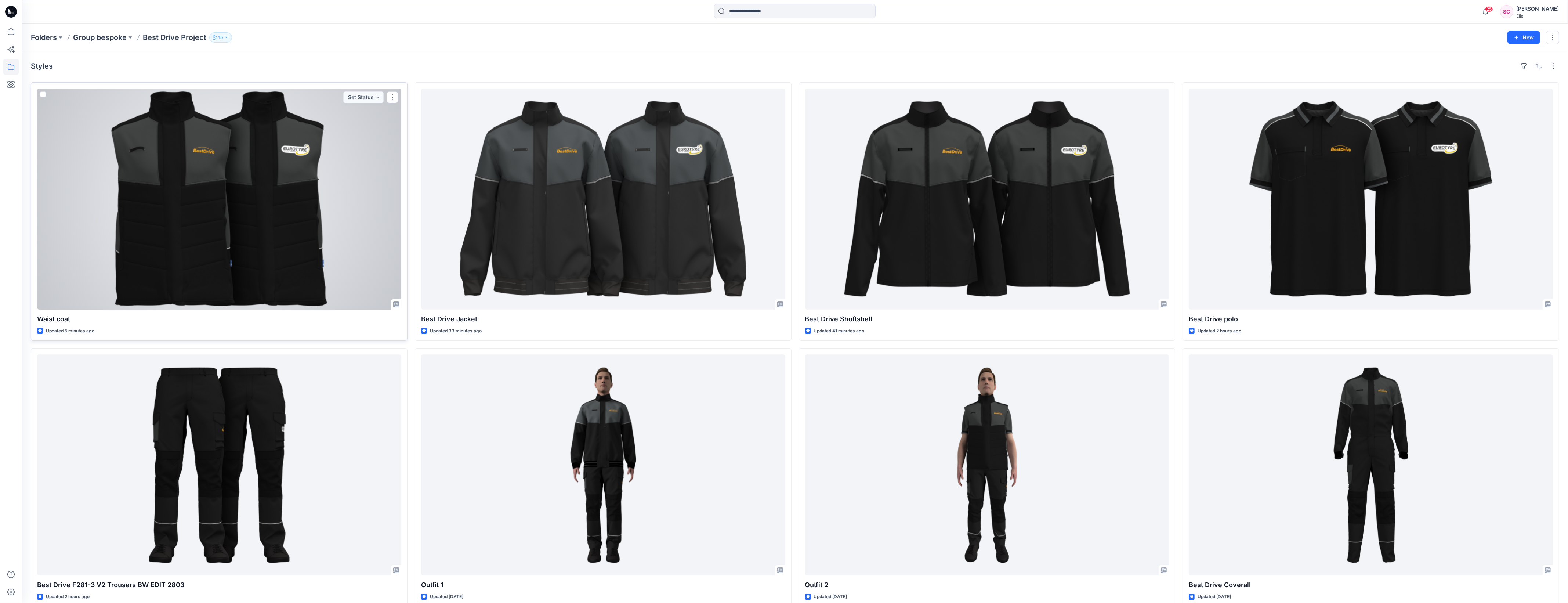
click at [324, 188] on div at bounding box center [219, 199] width 364 height 221
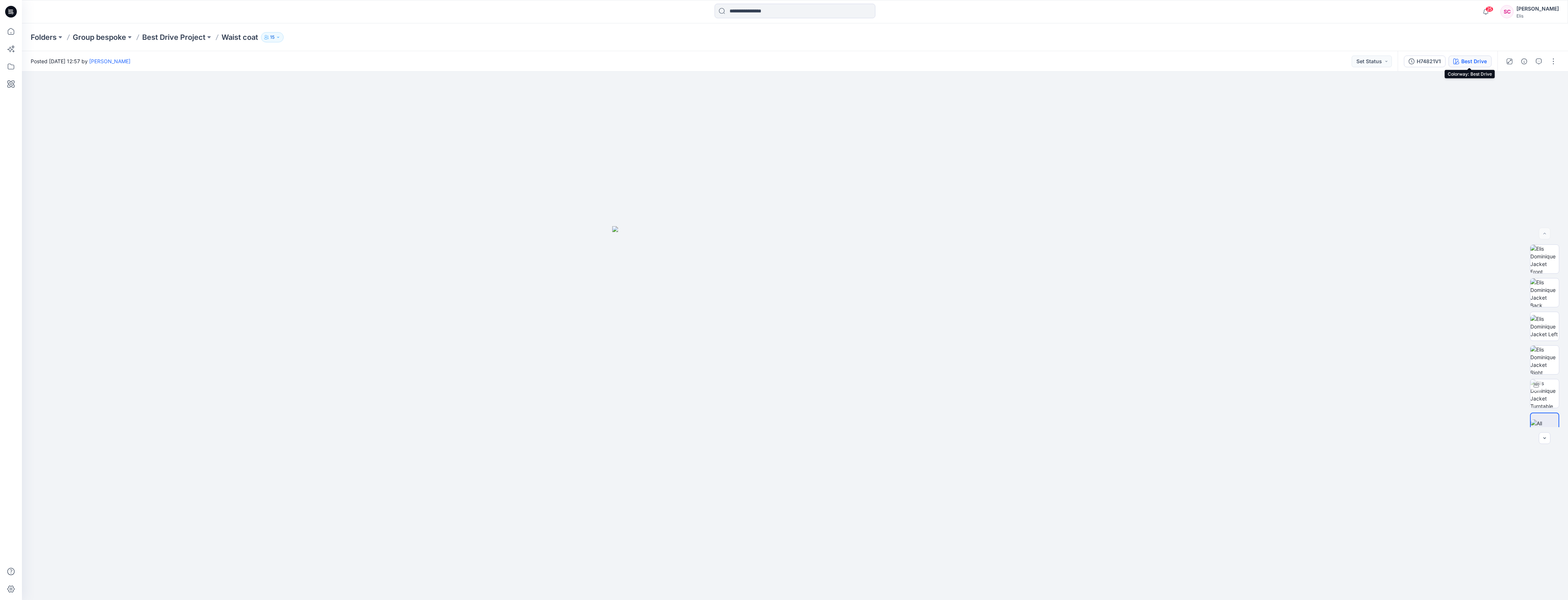
click at [1468, 61] on div "Best Drive" at bounding box center [1474, 61] width 26 height 8
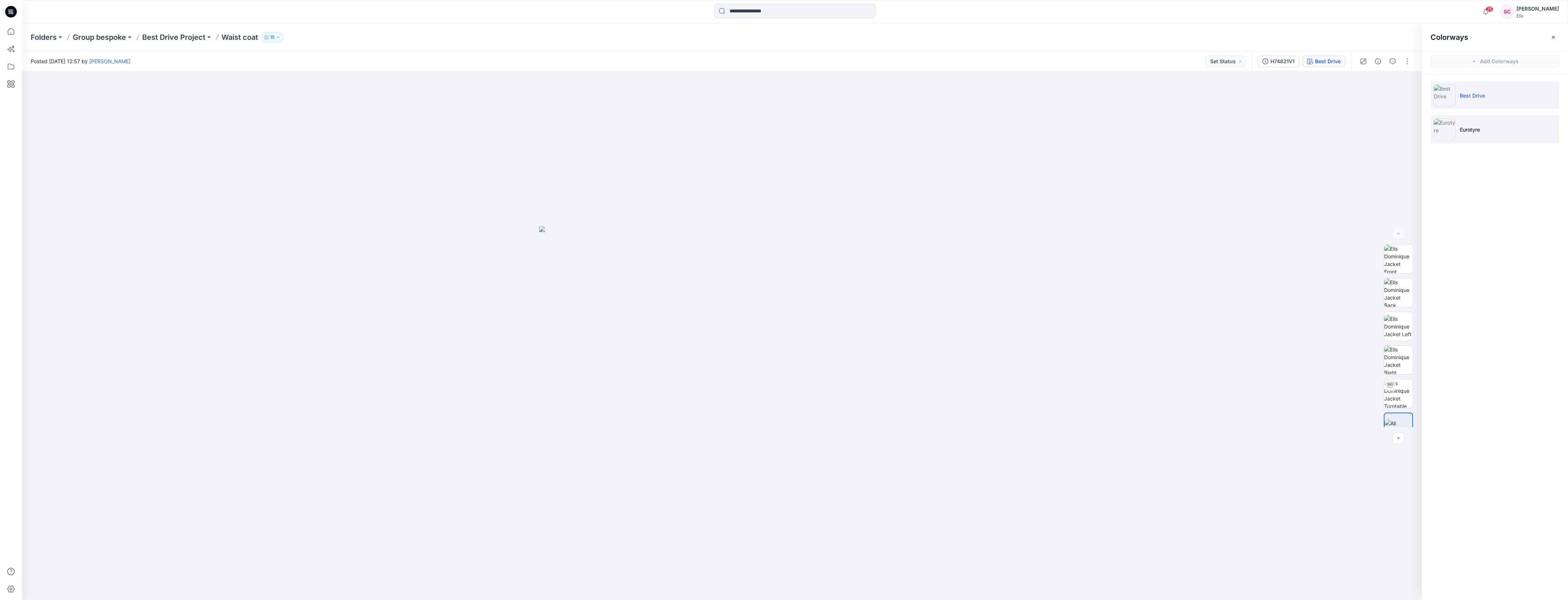
click at [1458, 130] on li "Eurotyre" at bounding box center [1494, 130] width 128 height 28
click at [1130, 34] on div "Folders Group bespoke Best Drive Project Waist coat 15" at bounding box center [766, 37] width 1471 height 10
click at [1396, 259] on img at bounding box center [1399, 259] width 28 height 28
click at [1404, 85] on icon "button" at bounding box center [1406, 84] width 6 height 6
click at [1298, 150] on div at bounding box center [722, 336] width 1400 height 528
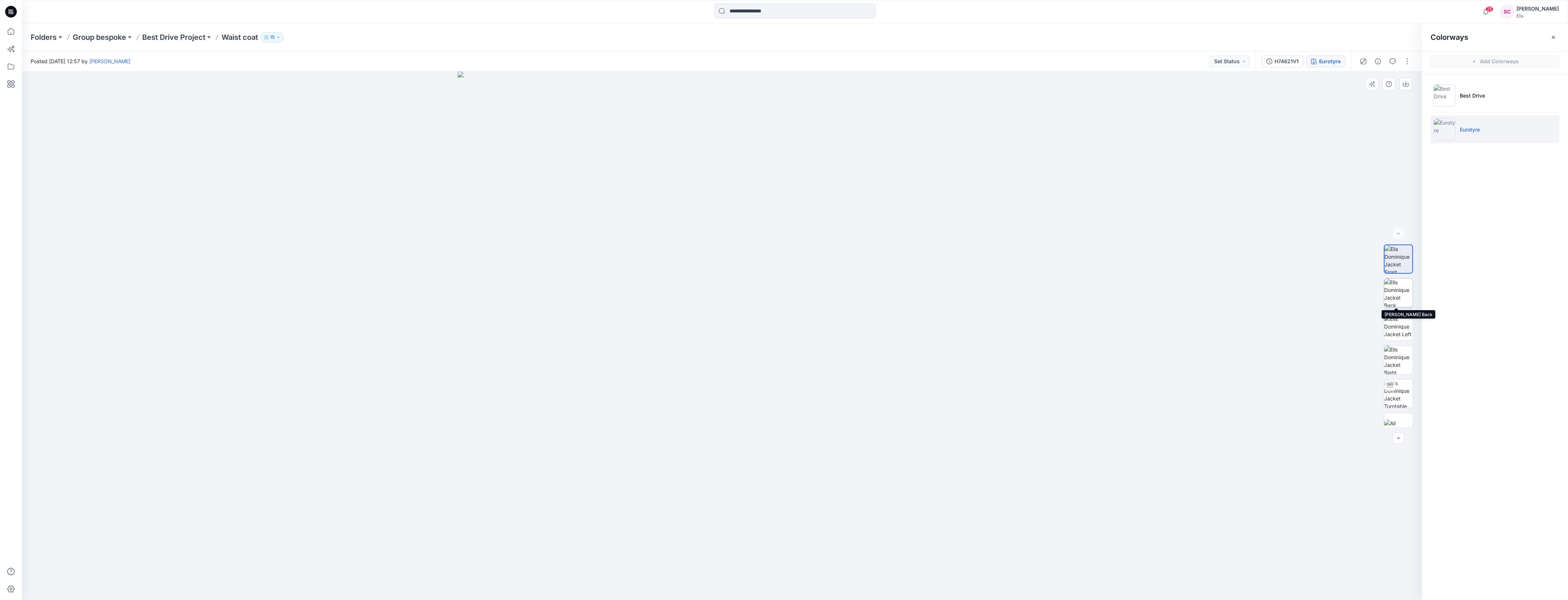
click at [1390, 290] on img at bounding box center [1398, 293] width 29 height 29
click at [1405, 86] on icon "button" at bounding box center [1406, 84] width 6 height 6
click at [279, 37] on icon "button" at bounding box center [278, 37] width 4 height 4
click at [404, 58] on div "Posted [DATE] 12:57 by [PERSON_NAME] Set Status" at bounding box center [639, 61] width 1234 height 20
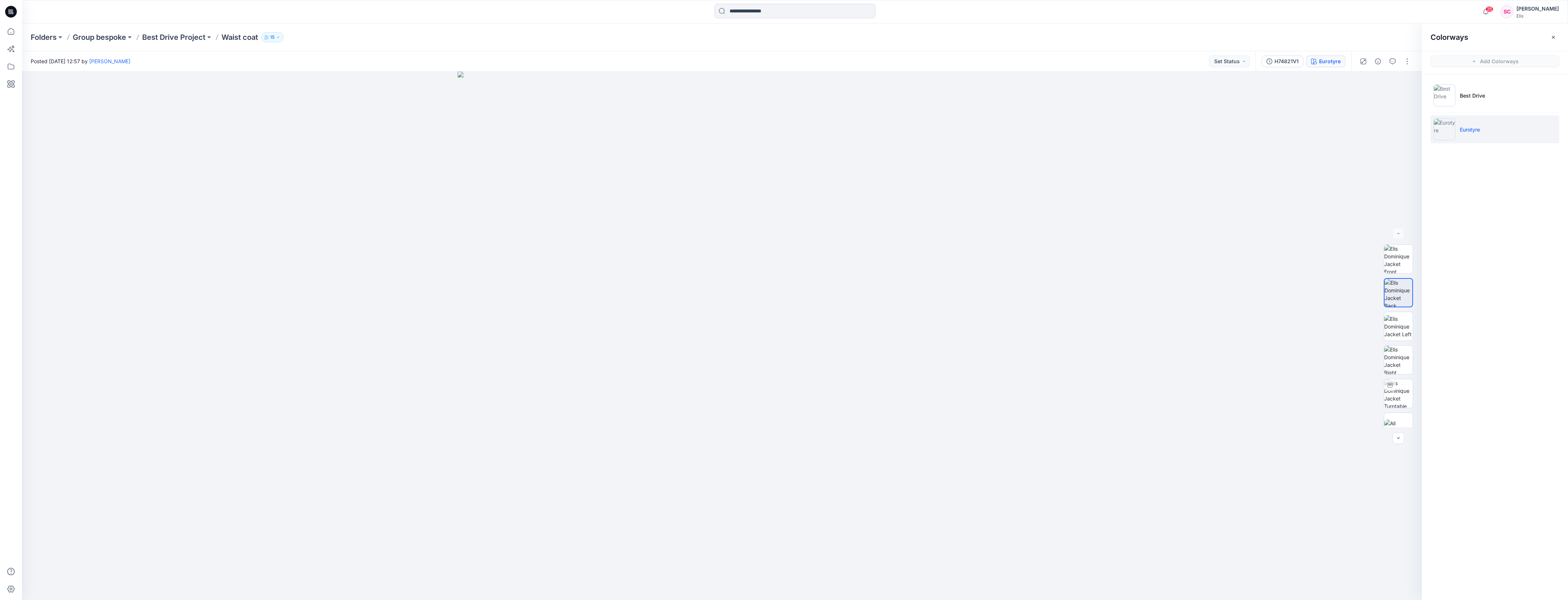
drag, startPoint x: 370, startPoint y: 54, endPoint x: 317, endPoint y: 51, distance: 53.1
click at [1404, 326] on img at bounding box center [1398, 327] width 29 height 23
click at [1404, 85] on icon "button" at bounding box center [1406, 84] width 6 height 6
click at [1392, 356] on img at bounding box center [1398, 360] width 29 height 29
click at [1404, 85] on icon "button" at bounding box center [1406, 84] width 6 height 6
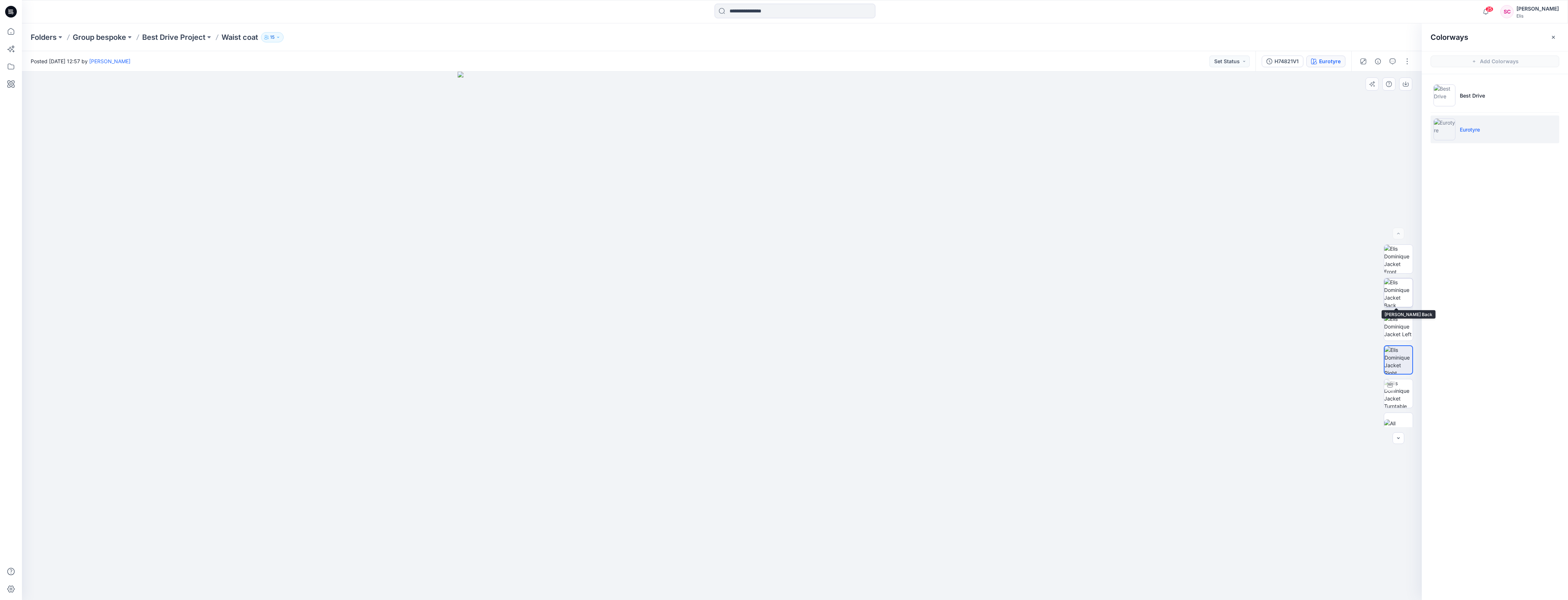
click at [1394, 307] on img at bounding box center [1398, 293] width 29 height 29
click at [1395, 262] on img at bounding box center [1398, 259] width 29 height 29
click at [1243, 260] on div at bounding box center [722, 336] width 1400 height 528
click at [7, 29] on icon at bounding box center [11, 31] width 16 height 16
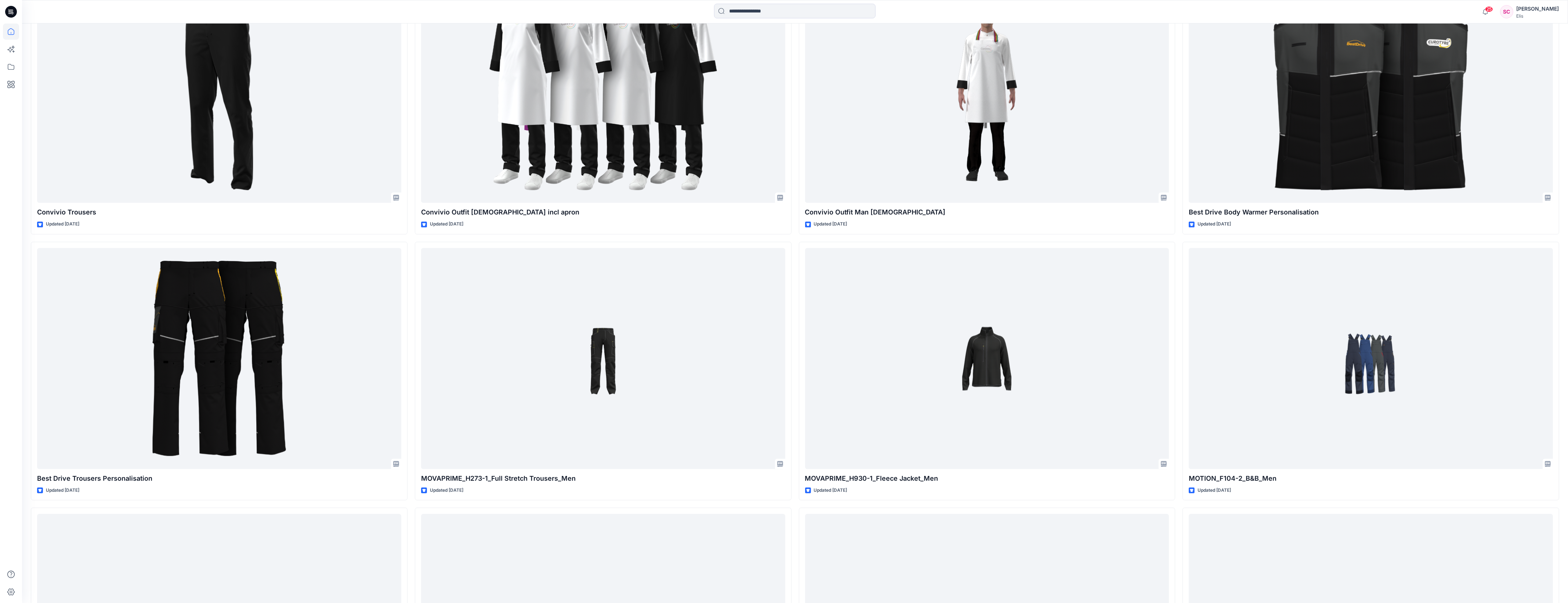
scroll to position [4020, 0]
